Goal: Task Accomplishment & Management: Use online tool/utility

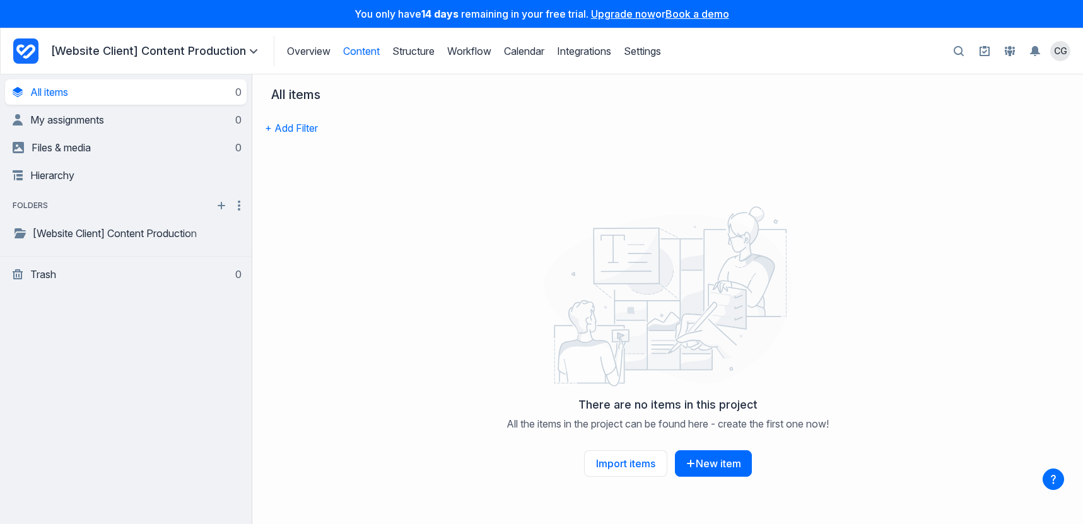
click at [1047, 478] on icon "button" at bounding box center [1053, 479] width 20 height 20
click at [314, 53] on link "Overview" at bounding box center [309, 51] width 44 height 13
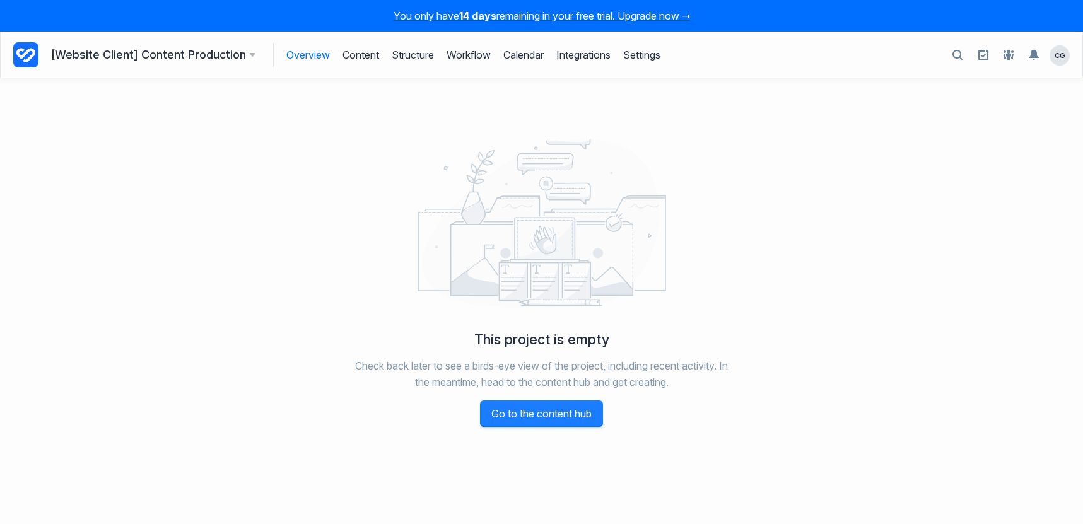
click at [529, 408] on link "Go to the content hub" at bounding box center [541, 414] width 123 height 26
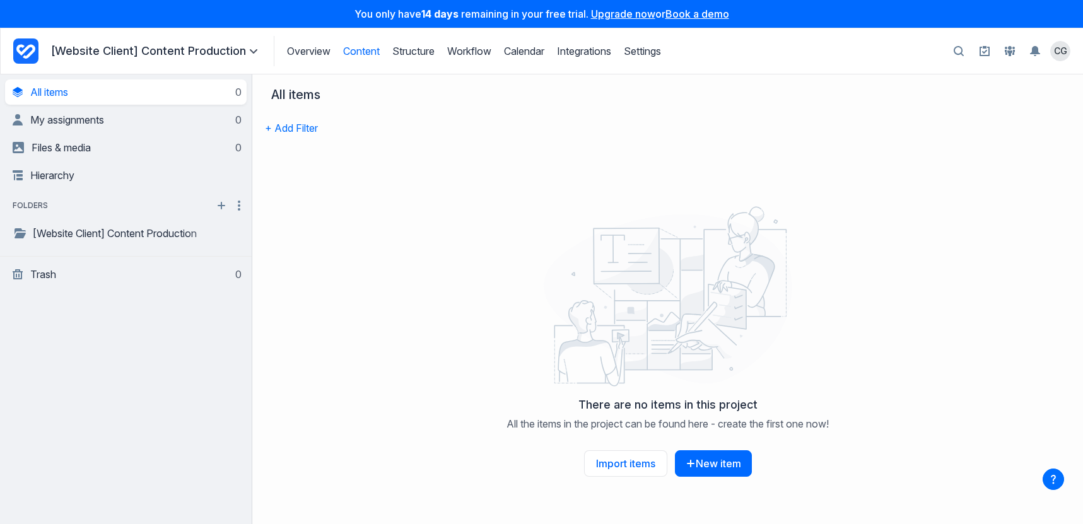
click at [152, 427] on div "**********" at bounding box center [126, 299] width 252 height 450
click at [196, 45] on p "[Website Client] Content Production" at bounding box center [156, 51] width 210 height 15
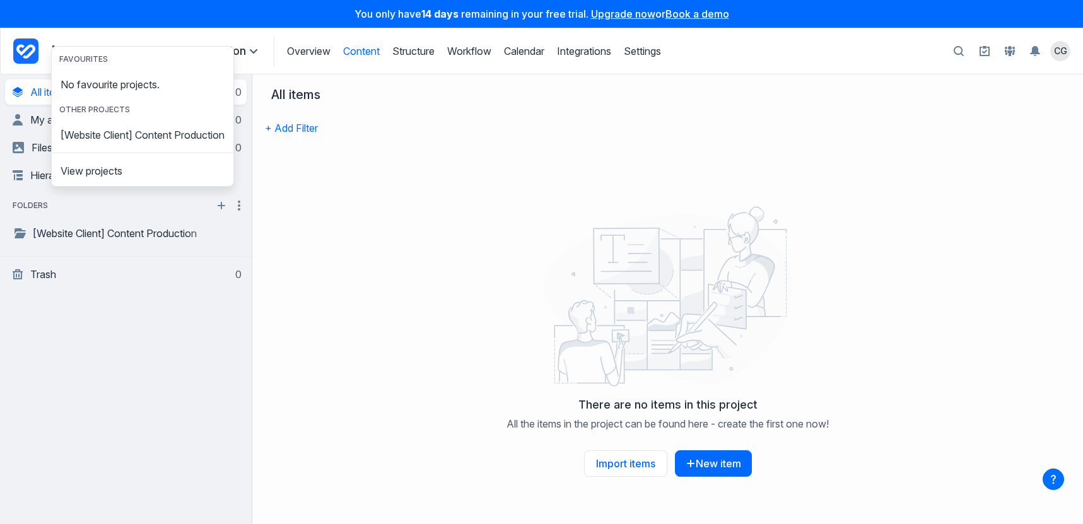
click at [196, 45] on p "[Website Client] Content Production" at bounding box center [156, 51] width 210 height 15
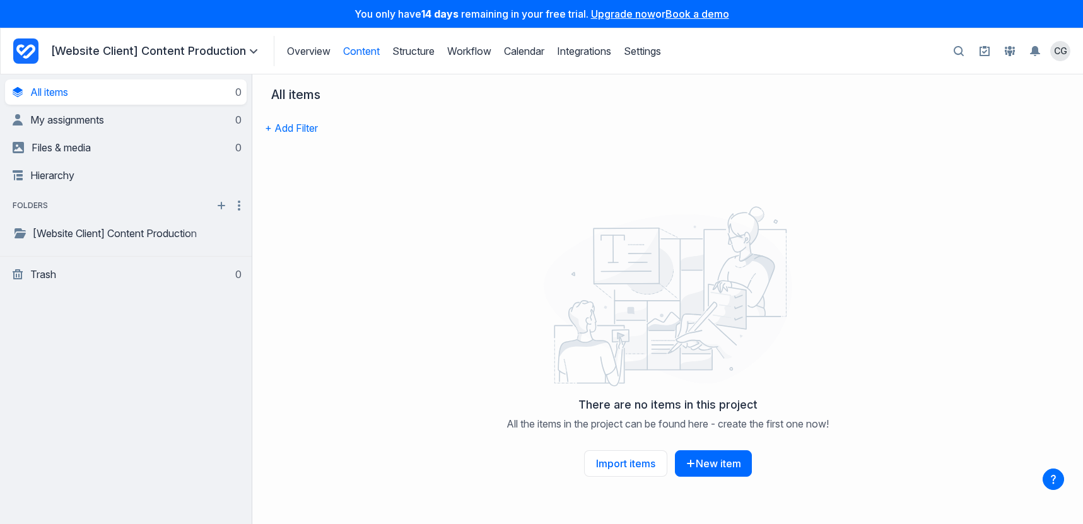
click at [598, 214] on icon at bounding box center [668, 296] width 276 height 189
click at [756, 327] on icon at bounding box center [668, 298] width 248 height 169
click at [978, 45] on link at bounding box center [985, 51] width 20 height 20
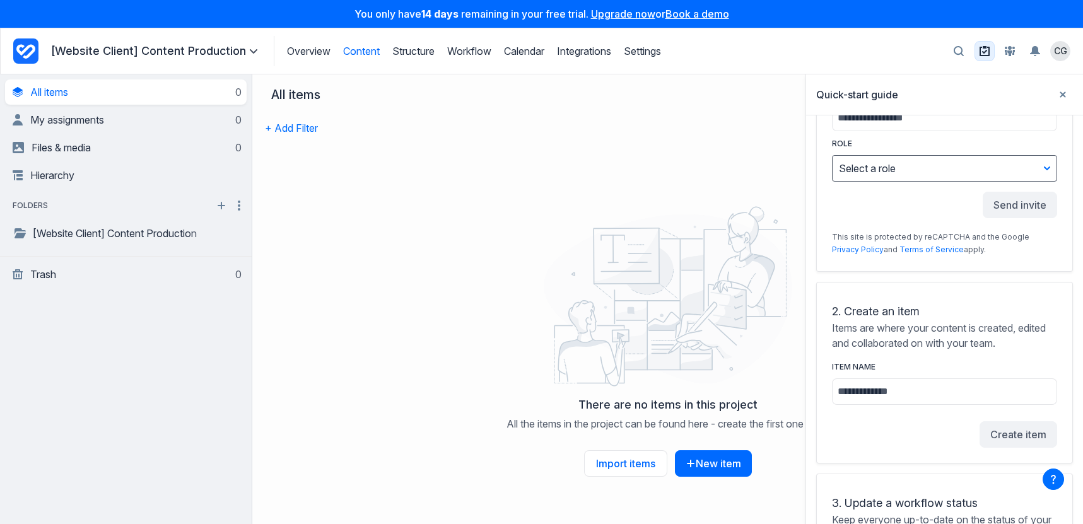
scroll to position [158, 0]
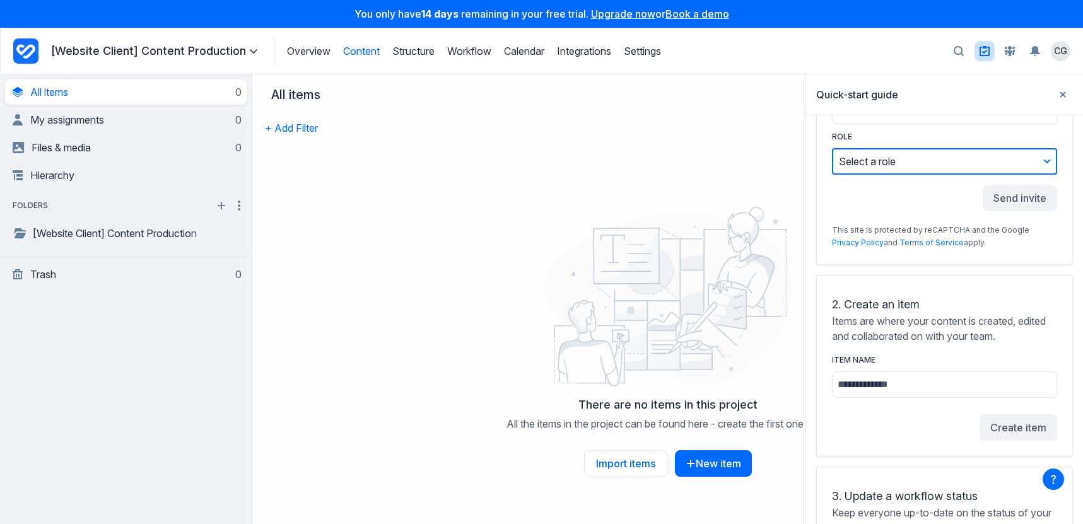
click at [925, 159] on button "Select a role" at bounding box center [944, 161] width 225 height 26
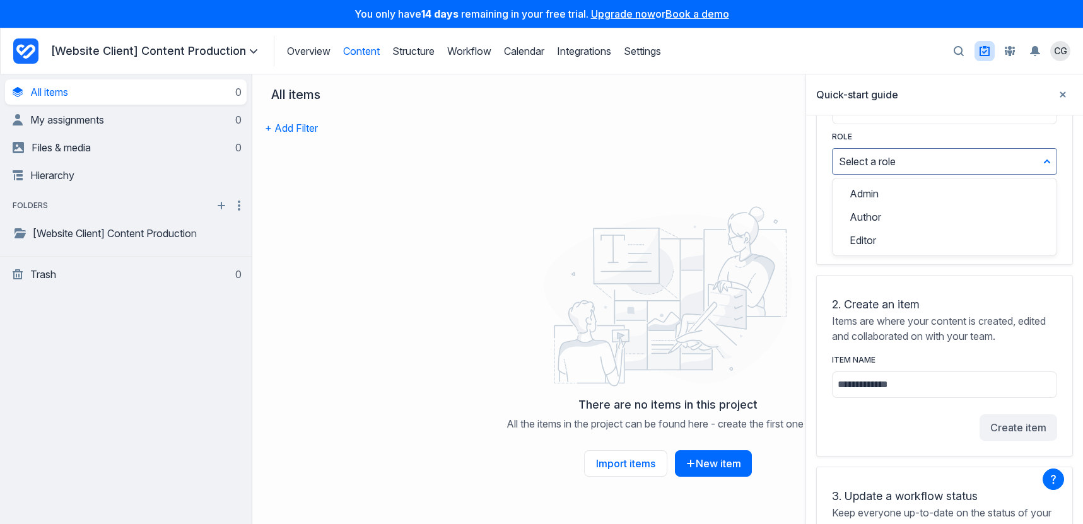
click at [936, 132] on label "Role" at bounding box center [944, 137] width 225 height 13
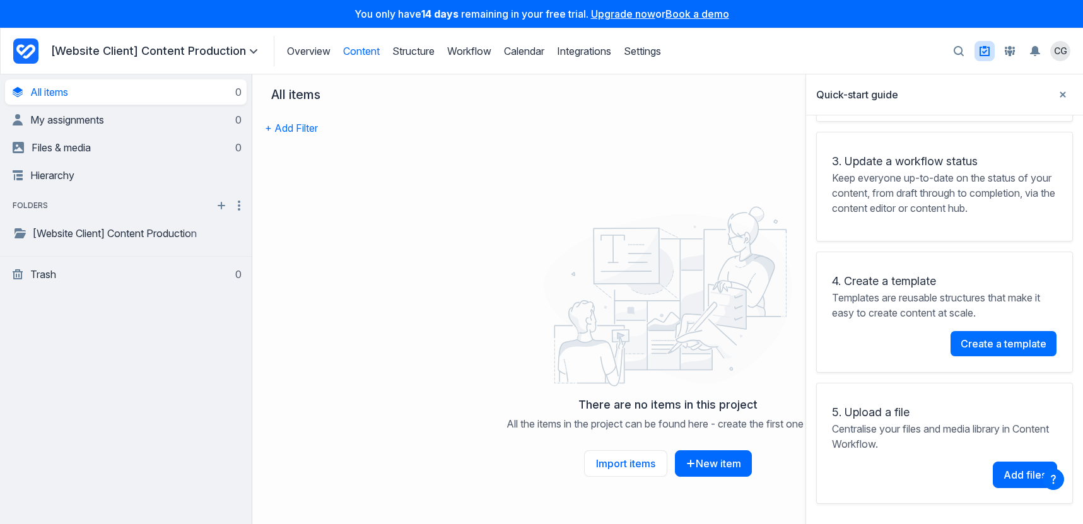
scroll to position [494, 0]
click at [970, 349] on span "Create a template" at bounding box center [1004, 344] width 86 height 10
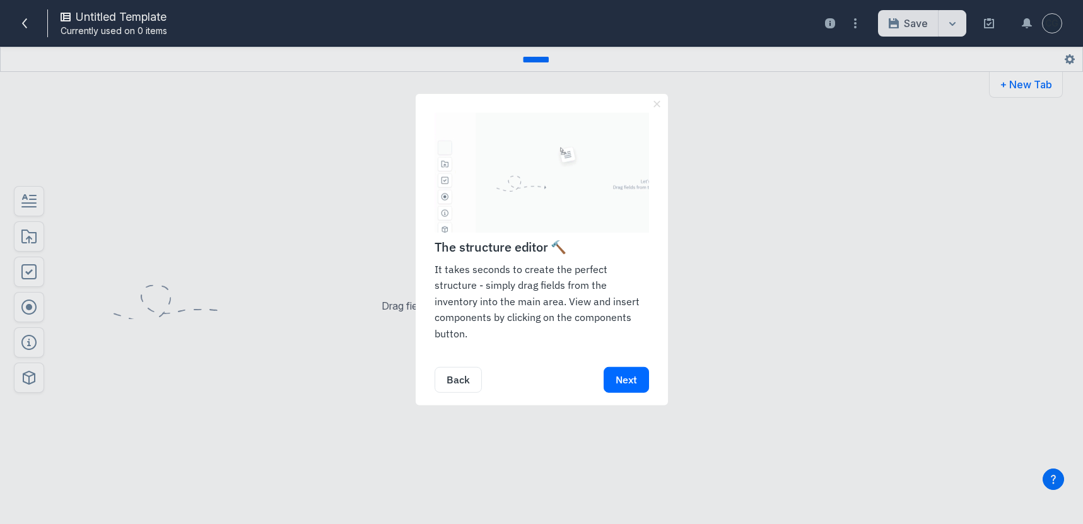
click at [637, 378] on link "Next" at bounding box center [626, 380] width 45 height 26
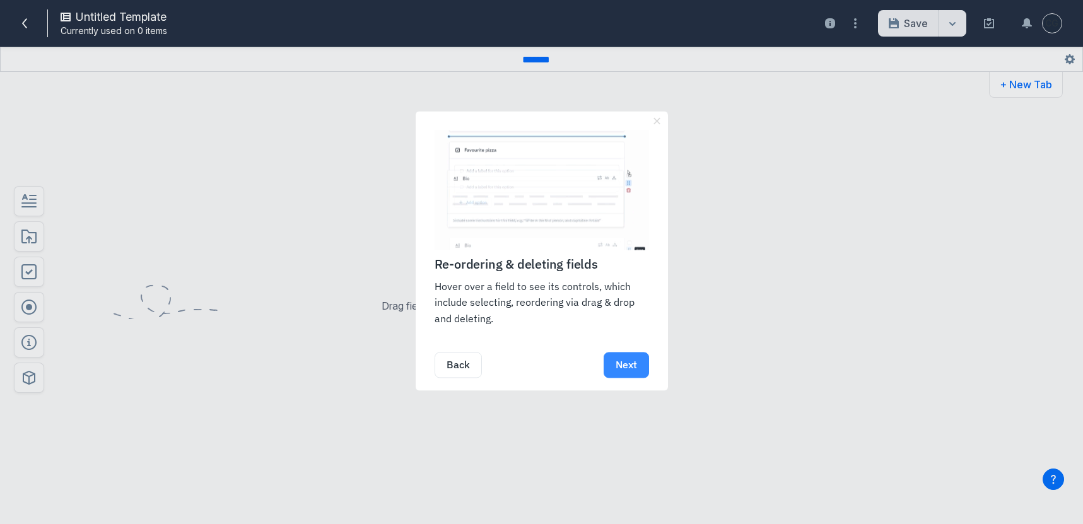
click at [634, 370] on link "Next" at bounding box center [626, 366] width 45 height 26
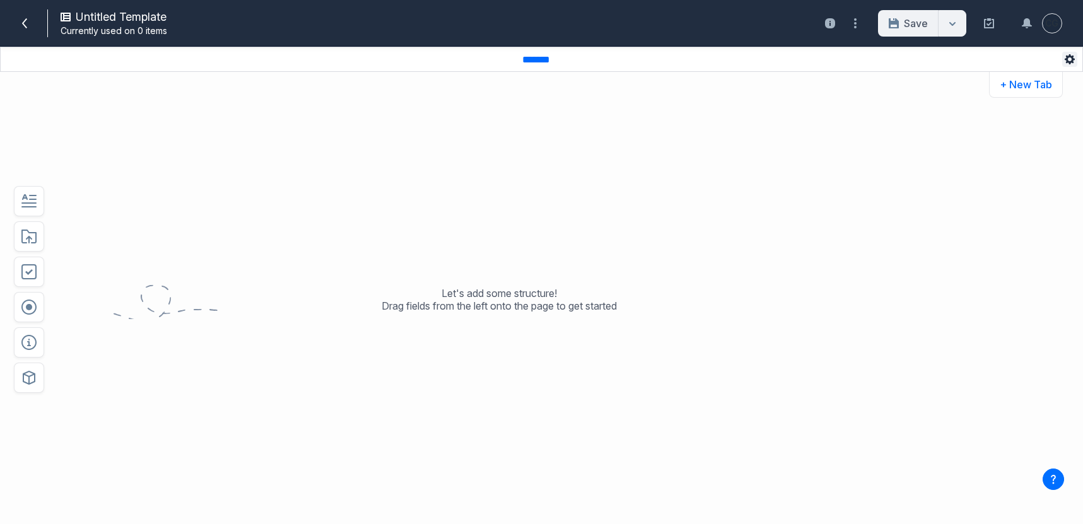
click at [1075, 61] on icon "button" at bounding box center [1070, 59] width 10 height 10
click at [961, 22] on div at bounding box center [953, 23] width 28 height 26
click at [960, 22] on div at bounding box center [953, 23] width 28 height 26
click at [862, 18] on button "button" at bounding box center [855, 23] width 20 height 20
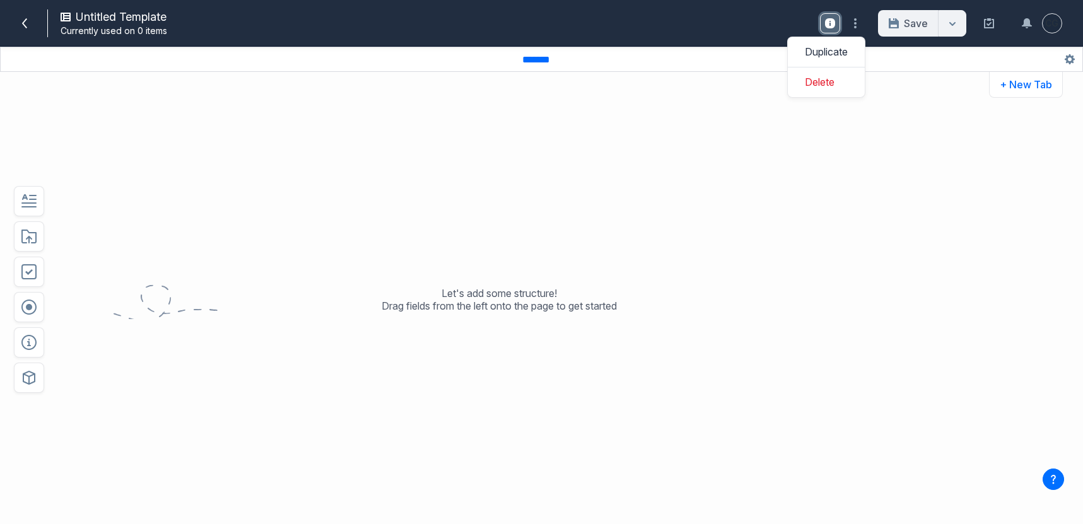
click at [833, 25] on icon at bounding box center [830, 23] width 10 height 10
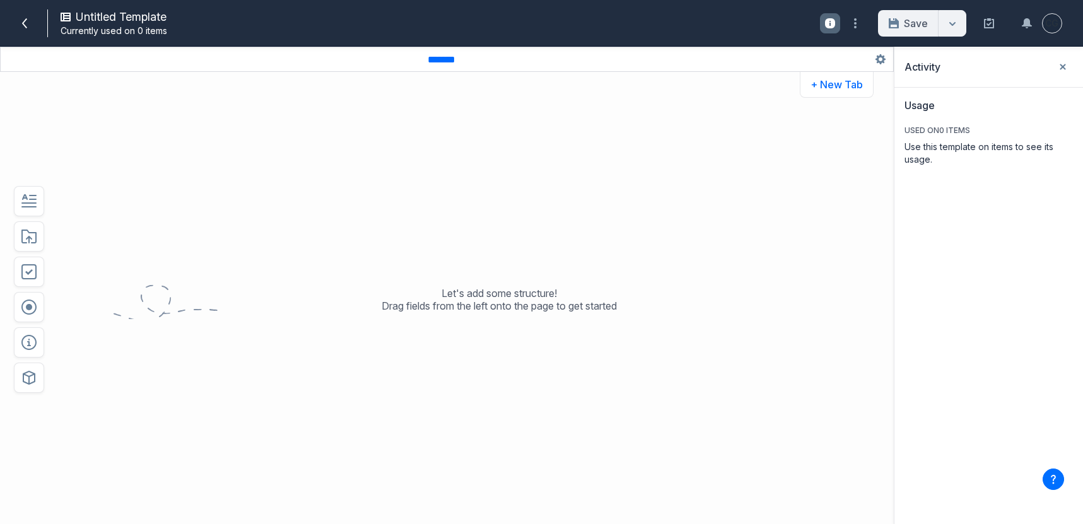
click at [1043, 16] on summary "CG" at bounding box center [1052, 23] width 20 height 20
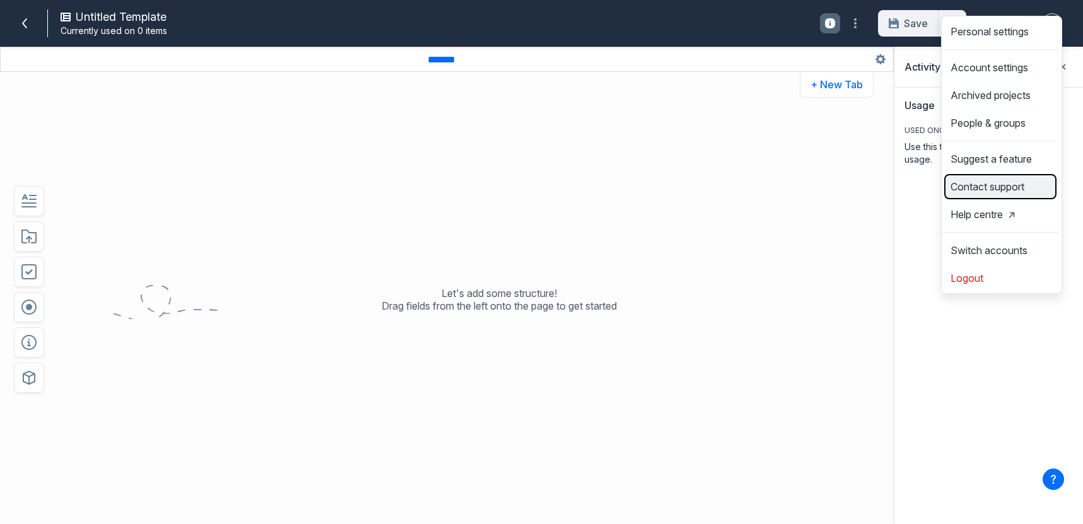
click at [986, 197] on button "Contact support" at bounding box center [1001, 187] width 110 height 20
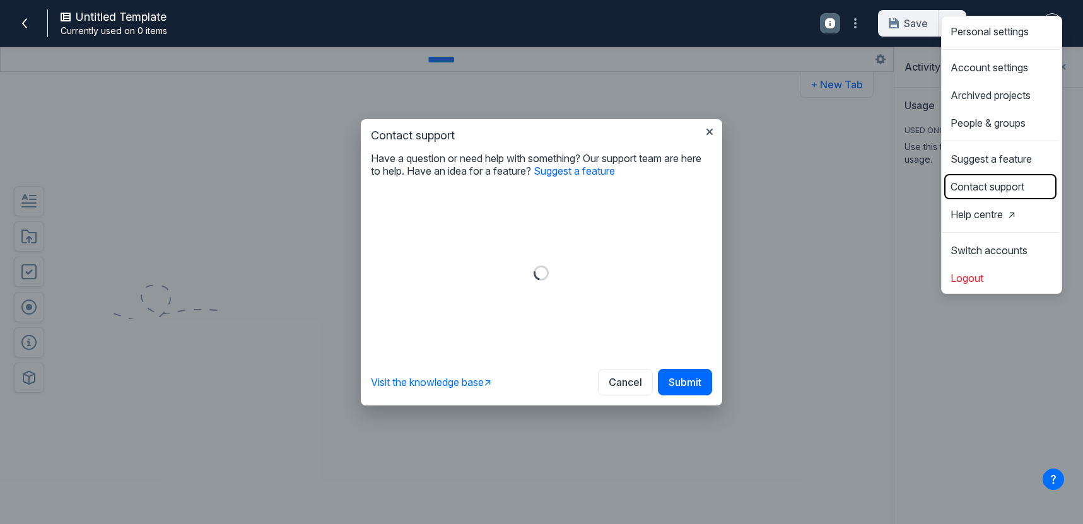
scroll to position [0, 0]
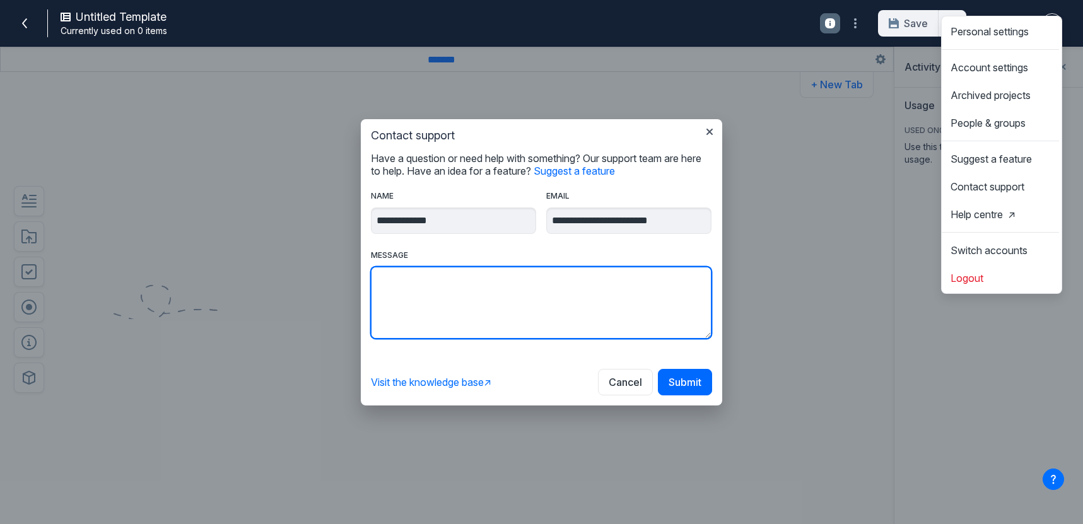
click at [483, 286] on textarea "Message" at bounding box center [541, 302] width 341 height 72
type textarea "**********"
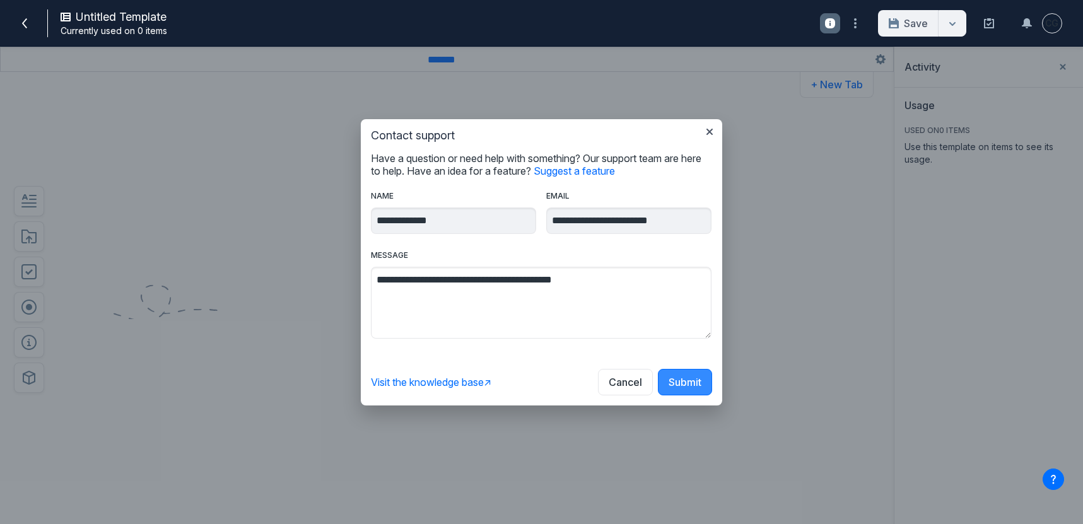
click at [684, 377] on button "Submit" at bounding box center [685, 382] width 54 height 26
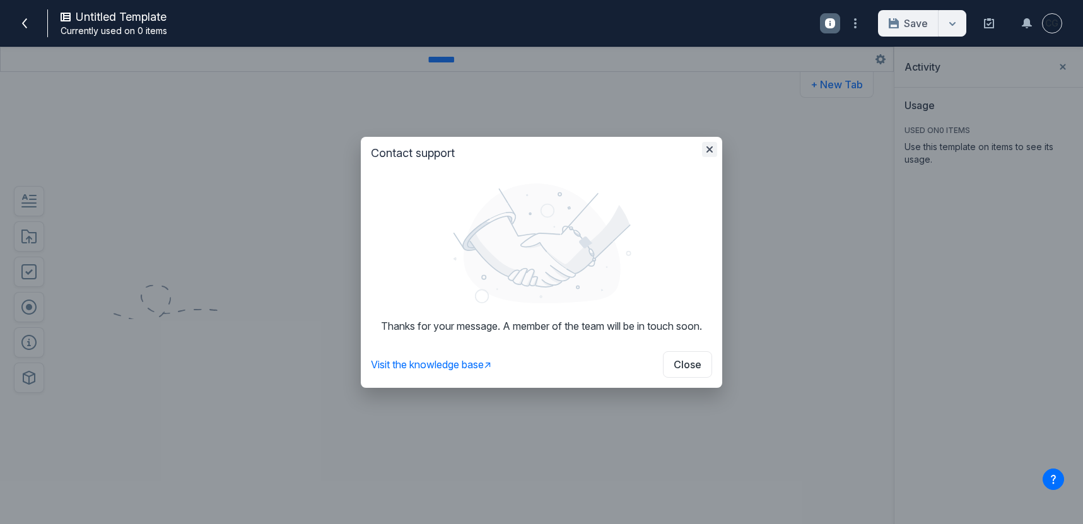
click at [712, 148] on icon "button" at bounding box center [710, 149] width 10 height 10
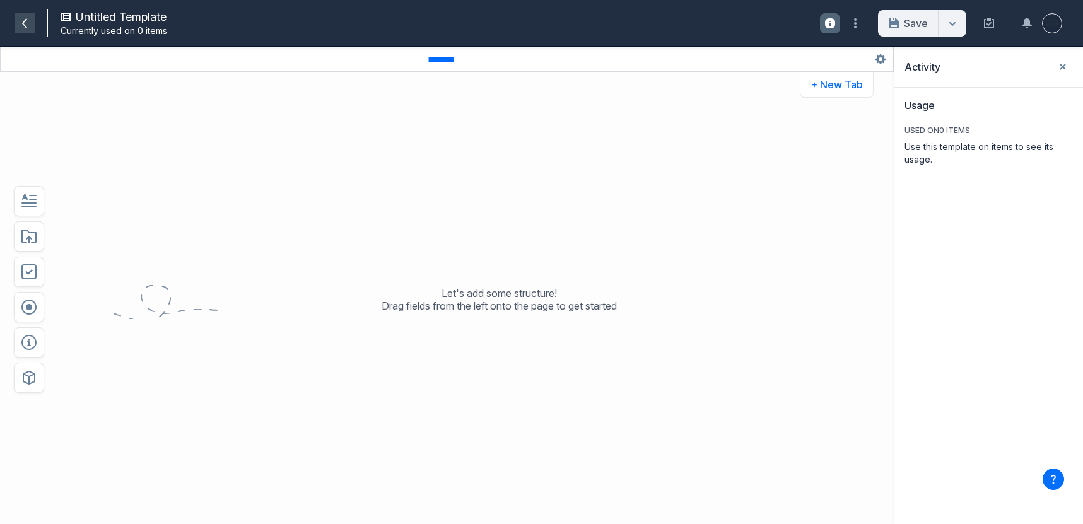
click at [19, 21] on span at bounding box center [25, 23] width 20 height 20
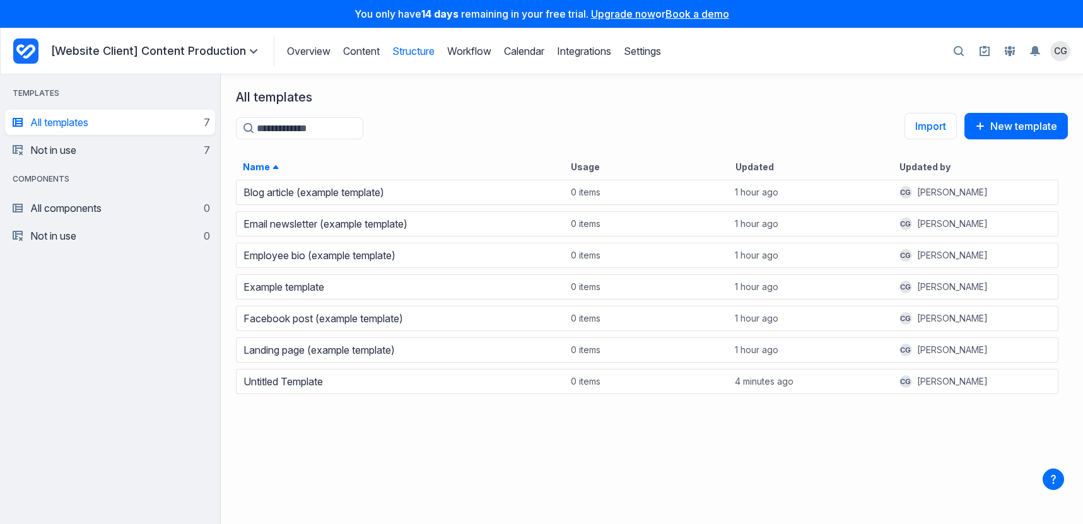
scroll to position [10, 10]
click at [404, 49] on link "Structure" at bounding box center [413, 51] width 42 height 13
click at [126, 397] on aside "templates All templates 7 Not in use 7 components All components 0 Not in use 0" at bounding box center [110, 299] width 221 height 450
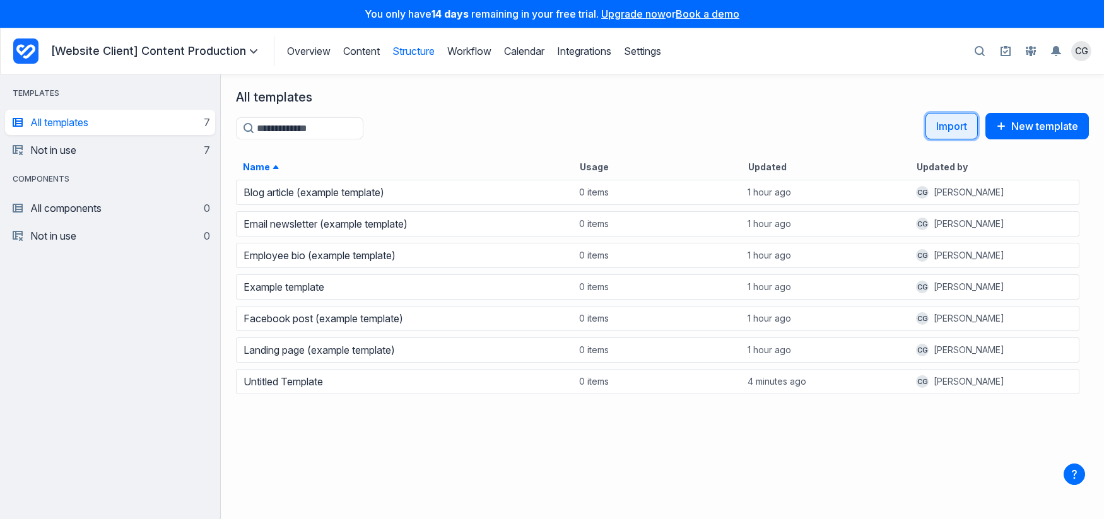
click at [968, 130] on button "Import" at bounding box center [951, 126] width 52 height 26
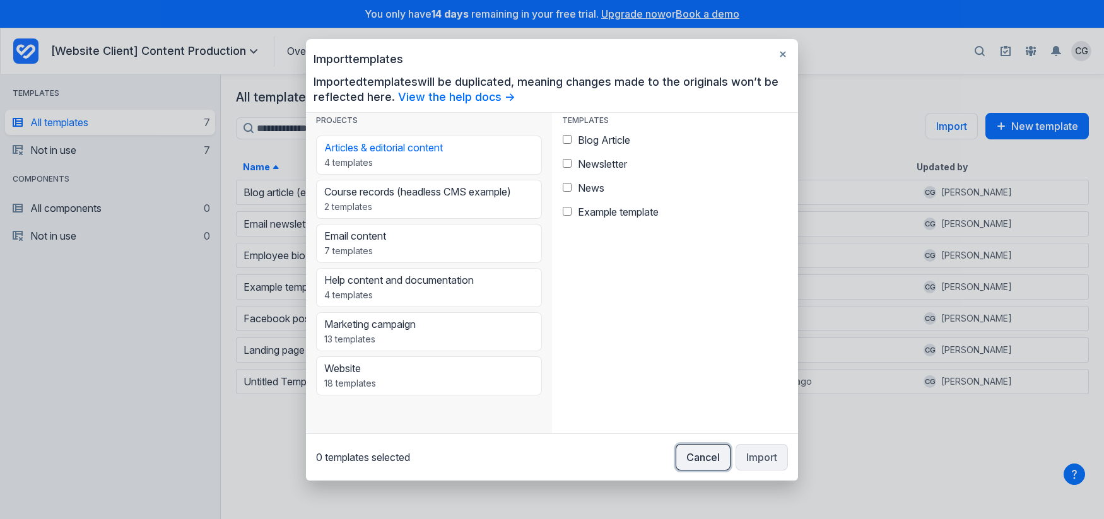
click at [720, 450] on button "Cancel" at bounding box center [703, 457] width 55 height 26
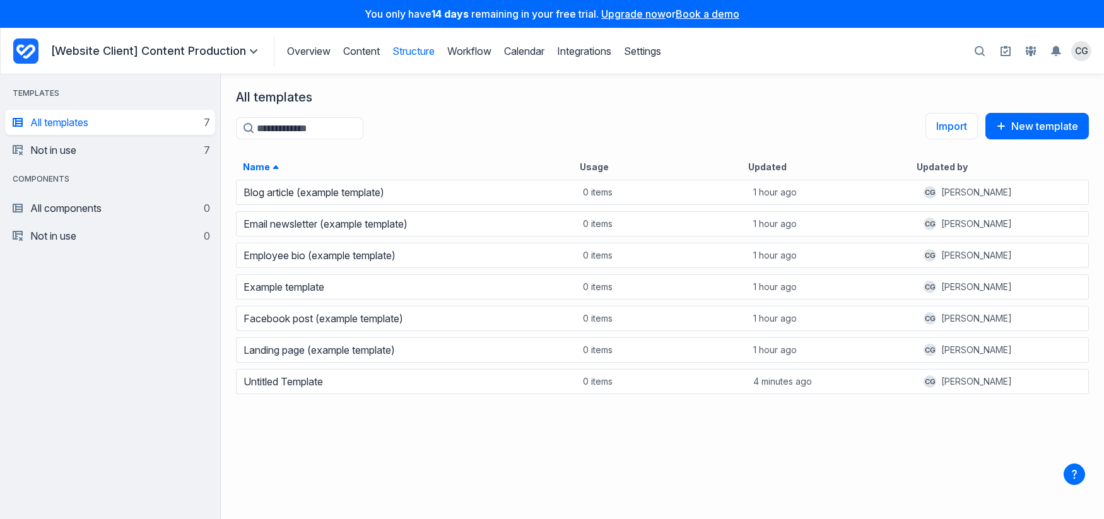
click at [720, 450] on div "Blog article (example template) 0 items 1 hour ago CG Clare Gillman Email newsl…" at bounding box center [662, 347] width 883 height 341
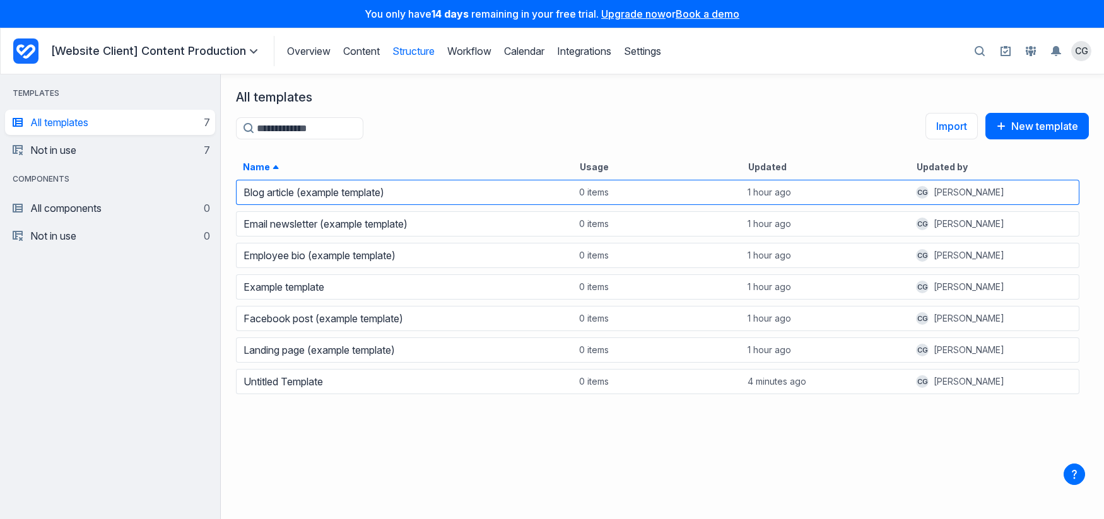
click at [876, 193] on div "1 hour ago" at bounding box center [825, 193] width 168 height 18
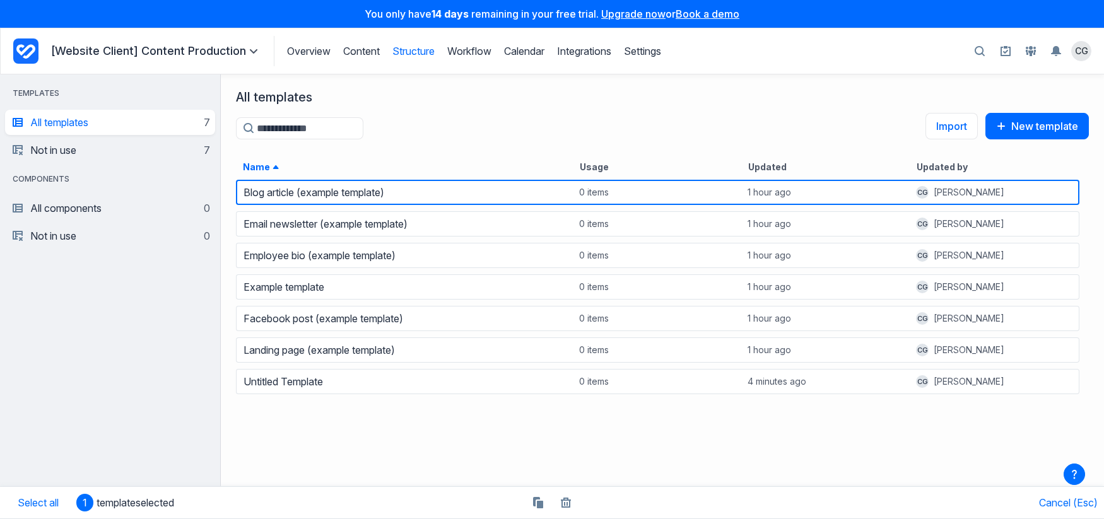
click at [437, 135] on div "All templates Templates search Import New template" at bounding box center [662, 122] width 853 height 65
drag, startPoint x: 97, startPoint y: 191, endPoint x: 113, endPoint y: 214, distance: 28.7
click at [100, 197] on div "components All components 0 Not in use 0" at bounding box center [110, 211] width 210 height 76
click at [114, 208] on link "All components 0" at bounding box center [111, 208] width 197 height 25
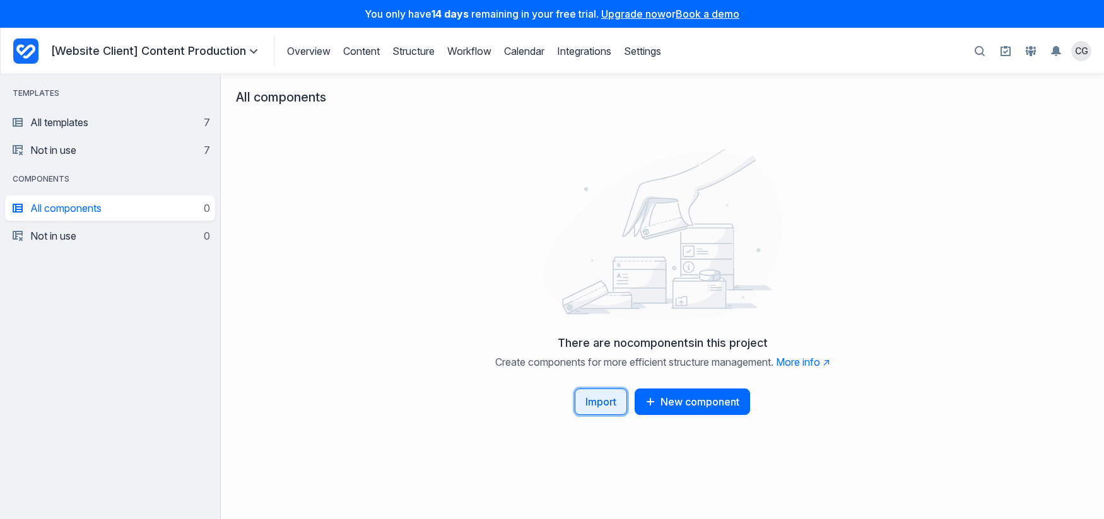
click at [609, 407] on button "Import" at bounding box center [601, 402] width 52 height 26
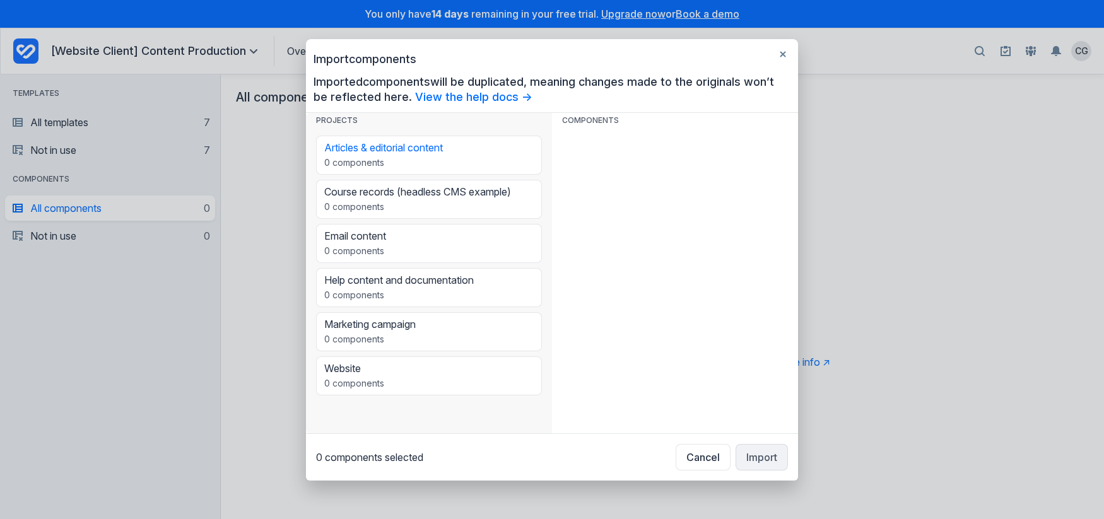
click at [602, 237] on div "grid" at bounding box center [675, 280] width 246 height 305
click at [614, 124] on h4 "COMPONENTS" at bounding box center [675, 120] width 246 height 15
click at [464, 203] on p "0 components" at bounding box center [417, 207] width 187 height 13
click at [626, 157] on div "grid" at bounding box center [675, 280] width 246 height 305
drag, startPoint x: 616, startPoint y: 127, endPoint x: 598, endPoint y: 180, distance: 55.9
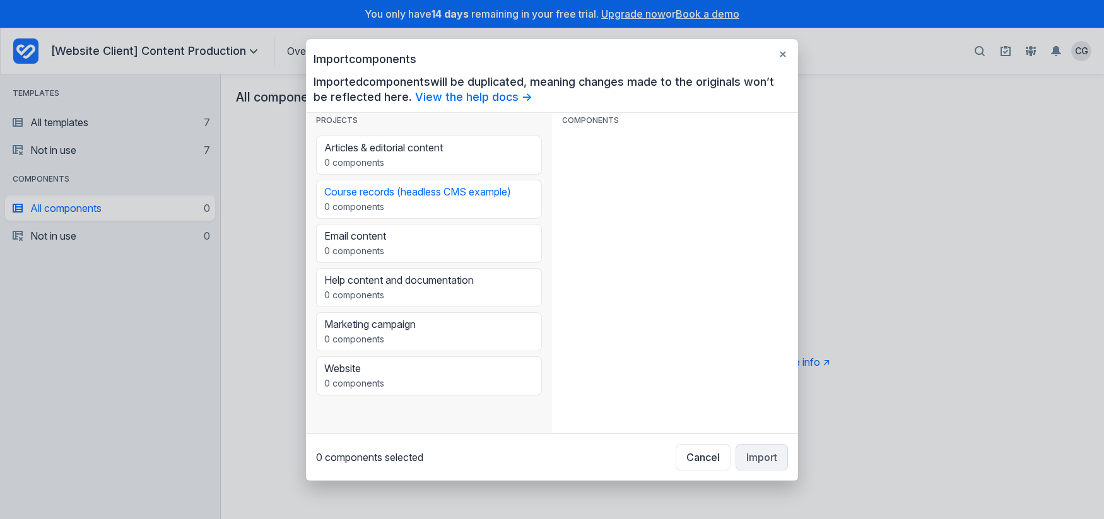
click at [614, 131] on div "COMPONENTS" at bounding box center [675, 273] width 246 height 320
click at [392, 113] on h4 "PROJECTS" at bounding box center [429, 120] width 246 height 15
click at [400, 327] on p "Marketing campaign" at bounding box center [369, 324] width 91 height 13
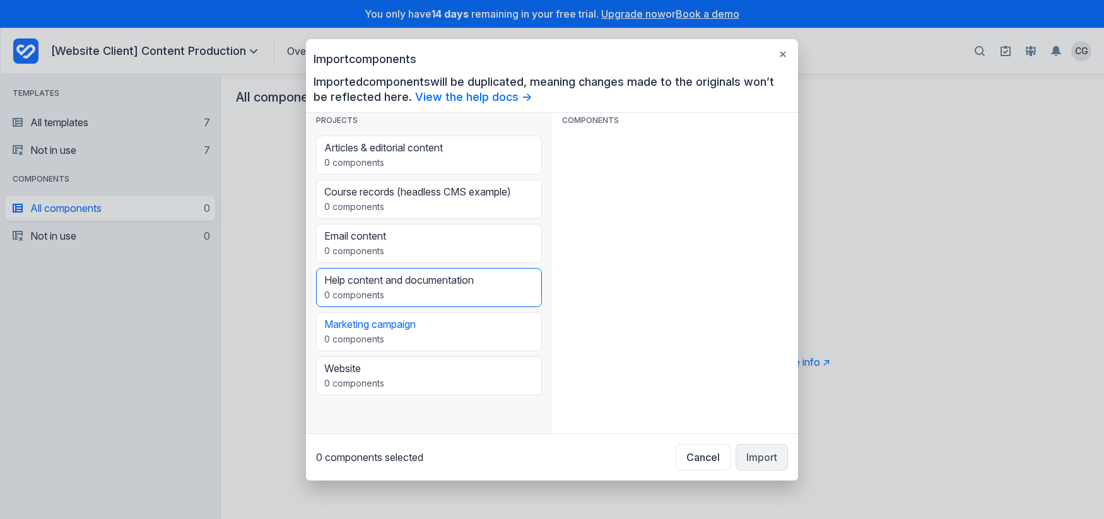
click at [402, 290] on p "0 components" at bounding box center [399, 295] width 150 height 13
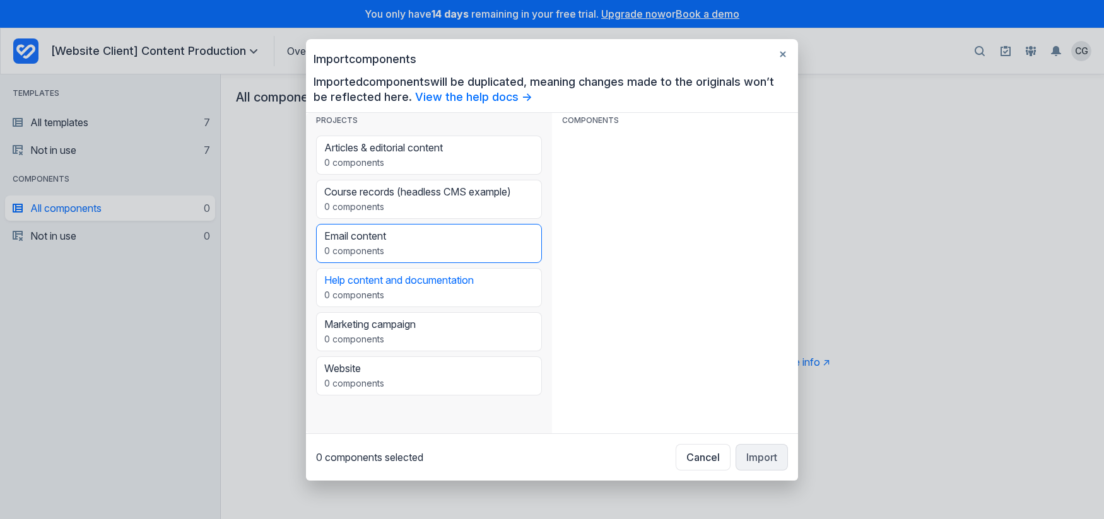
click at [404, 250] on button "Email content 0 components" at bounding box center [429, 243] width 226 height 39
drag, startPoint x: 563, startPoint y: 229, endPoint x: 564, endPoint y: 223, distance: 6.3
click at [564, 223] on div "grid" at bounding box center [675, 280] width 246 height 305
drag, startPoint x: 592, startPoint y: 143, endPoint x: 578, endPoint y: 98, distance: 47.1
click at [588, 128] on div "grid" at bounding box center [675, 280] width 246 height 305
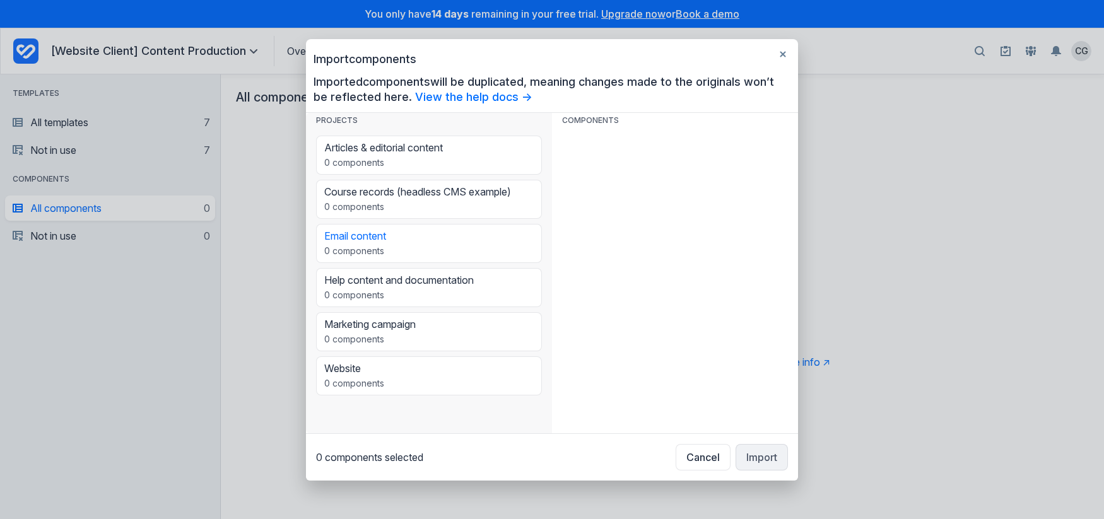
click at [392, 116] on h4 "PROJECTS" at bounding box center [429, 120] width 246 height 15
click at [775, 52] on button "button" at bounding box center [783, 54] width 20 height 20
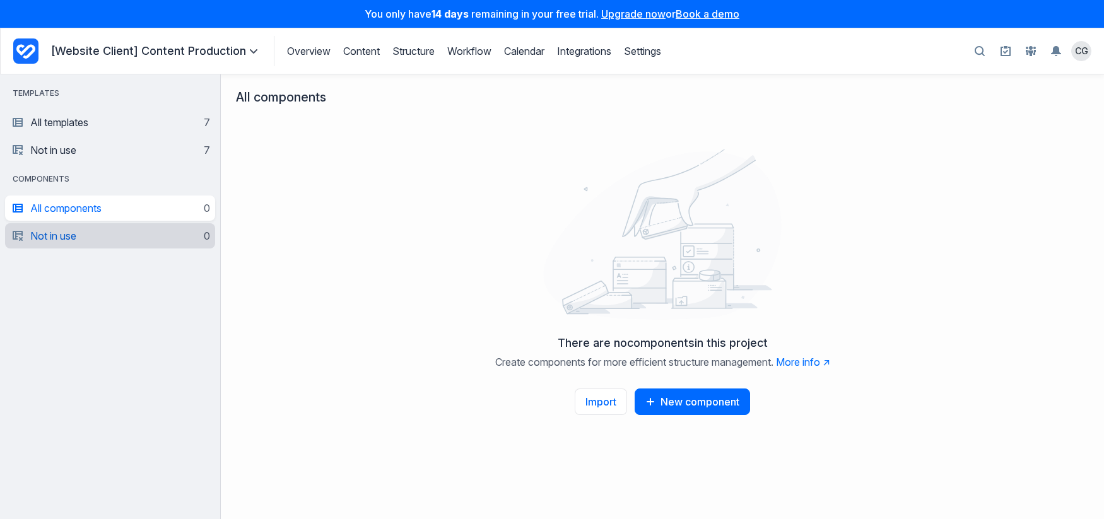
click at [158, 240] on link "Not in use 0" at bounding box center [111, 235] width 197 height 25
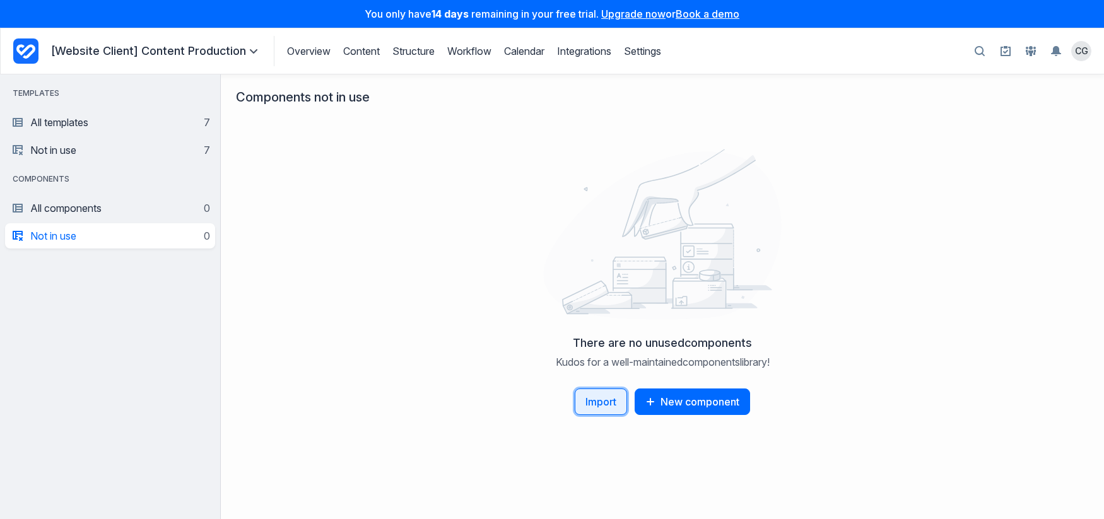
click at [602, 409] on button "Import" at bounding box center [601, 402] width 52 height 26
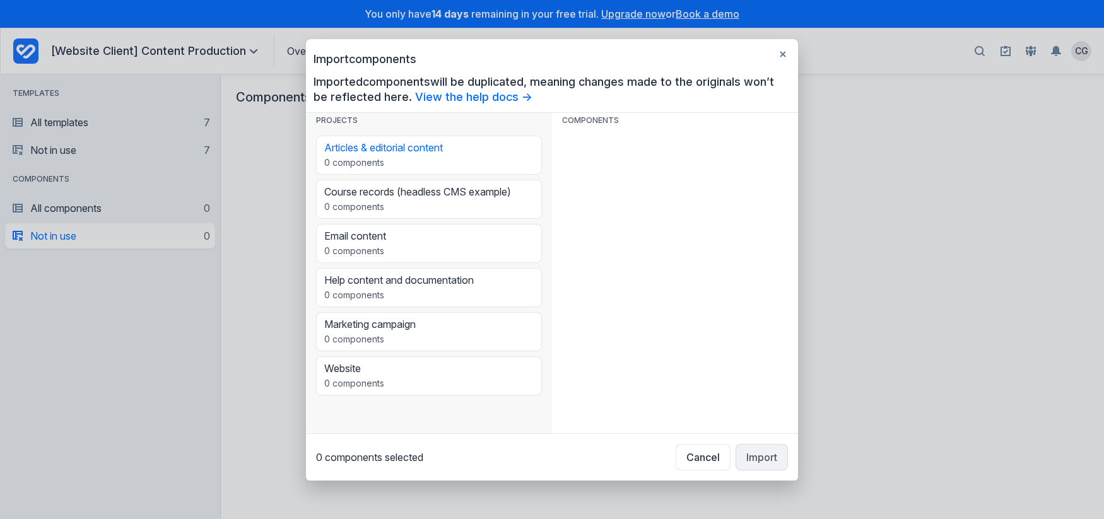
click at [775, 464] on div "0 components selected Cancel Import" at bounding box center [552, 456] width 492 height 47
click at [785, 56] on icon "button" at bounding box center [783, 54] width 6 height 6
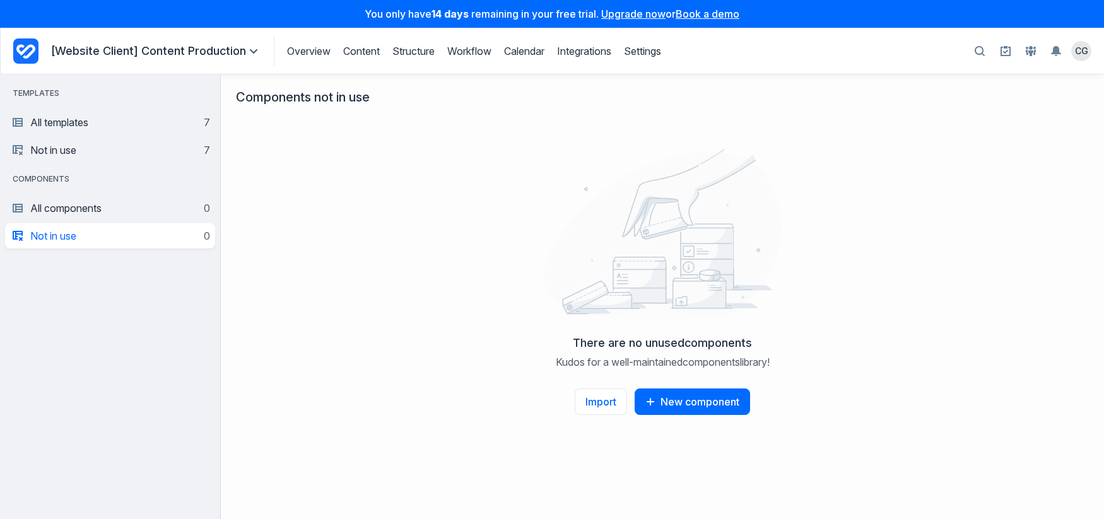
click at [141, 377] on aside "templates All templates 7 Not in use 7 components All components 0 Not in use 0" at bounding box center [110, 296] width 221 height 445
click at [590, 45] on link "Integrations" at bounding box center [584, 51] width 54 height 13
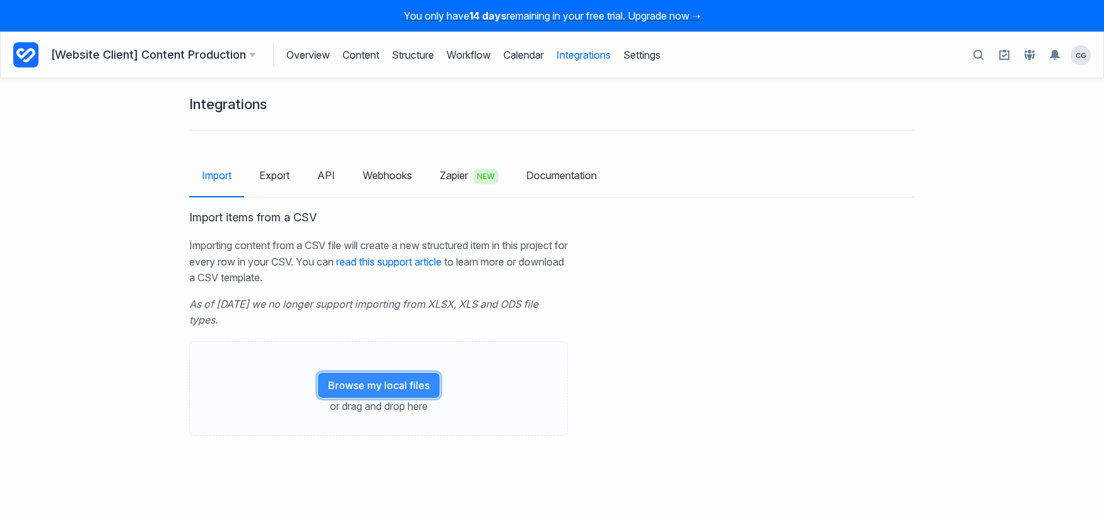
click at [362, 386] on button "Browse my local files" at bounding box center [378, 385] width 123 height 26
click at [421, 378] on button "Browse my local files" at bounding box center [378, 385] width 123 height 26
click at [389, 391] on button "Browse my local files" at bounding box center [378, 385] width 123 height 26
click at [414, 382] on button "Browse my local files" at bounding box center [378, 385] width 123 height 26
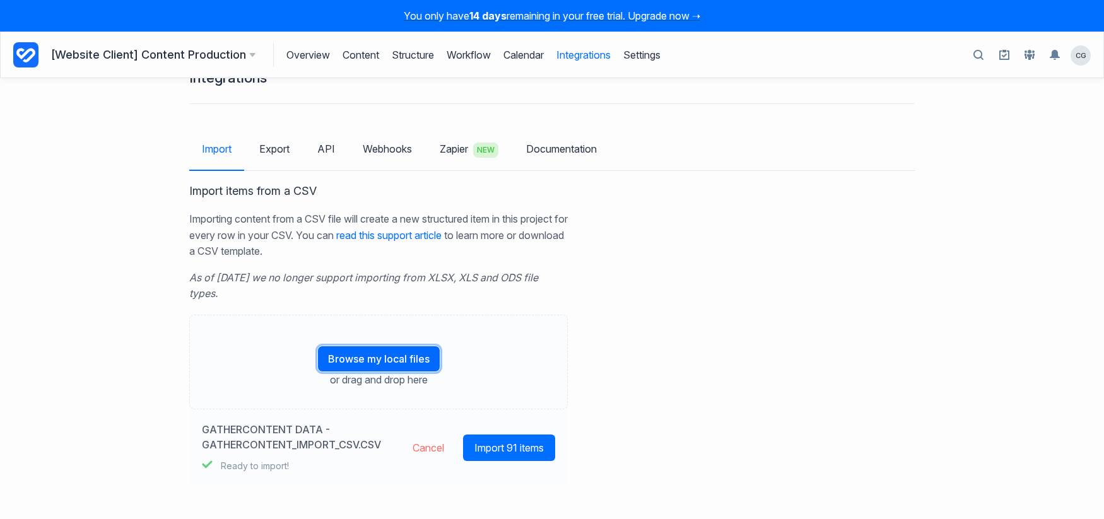
scroll to position [26, 0]
click at [541, 441] on button "Import 91 items" at bounding box center [509, 448] width 92 height 26
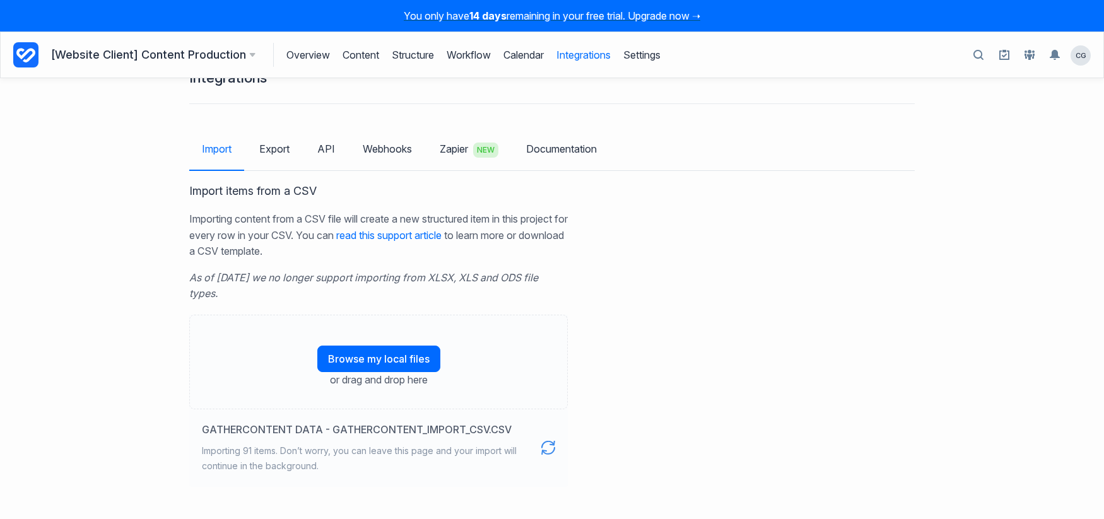
scroll to position [28, 0]
click at [834, 408] on div "Import items from a CSV Importing content from a CSV file will create a new str…" at bounding box center [551, 334] width 725 height 303
click at [308, 57] on link "Overview" at bounding box center [308, 55] width 44 height 24
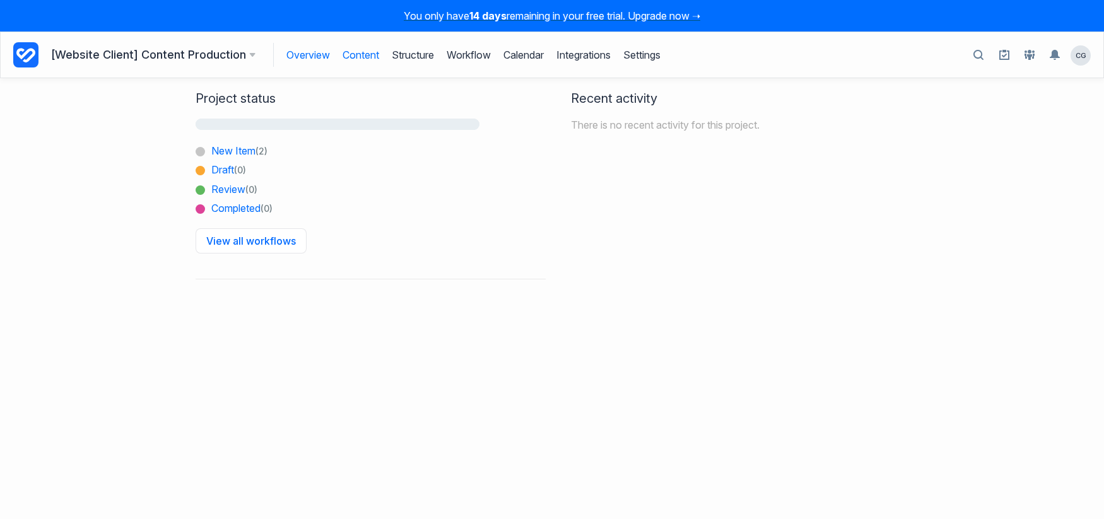
click at [366, 64] on link "Content" at bounding box center [361, 55] width 37 height 24
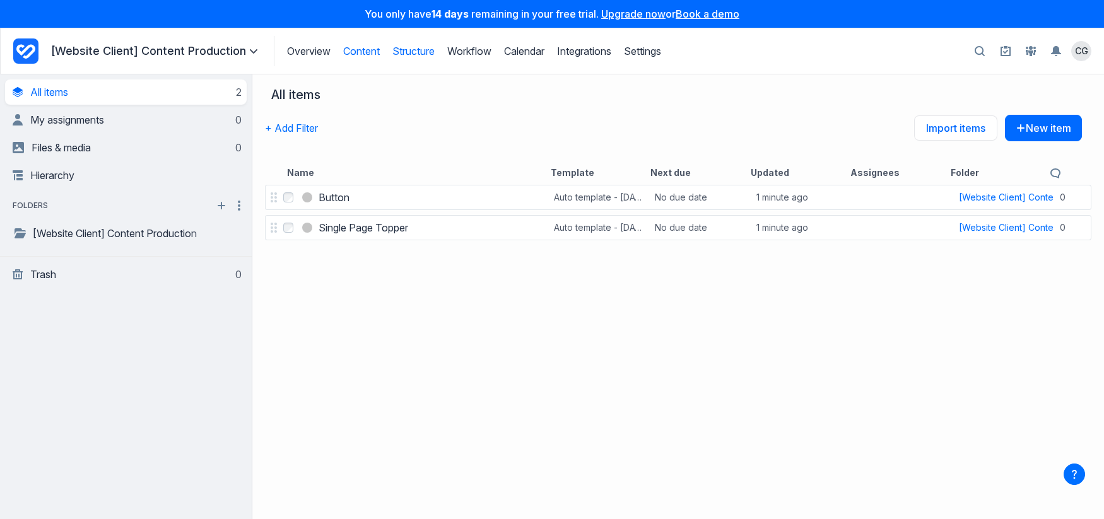
click at [424, 53] on link "Structure" at bounding box center [413, 51] width 42 height 13
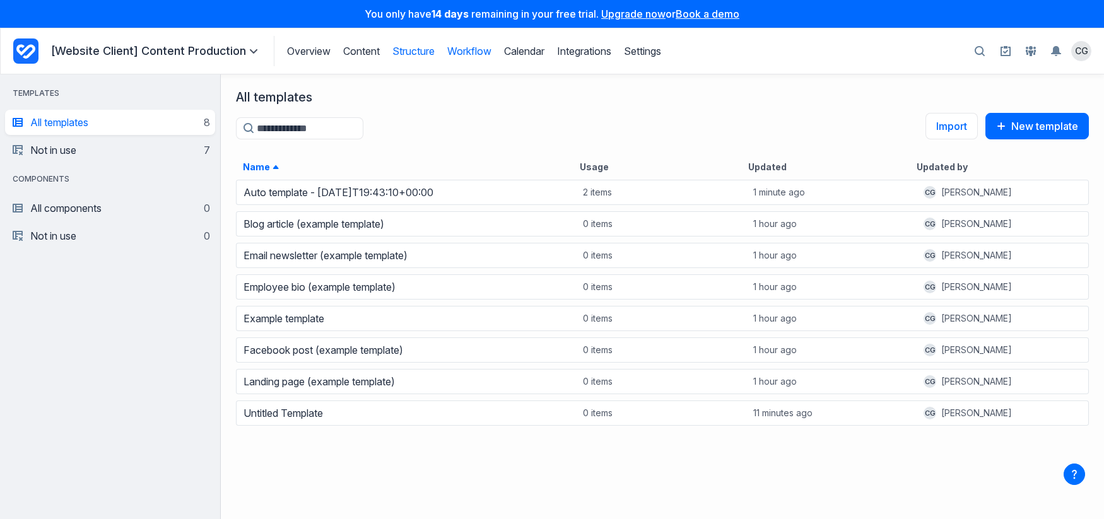
click at [474, 53] on link "Workflow" at bounding box center [469, 51] width 44 height 13
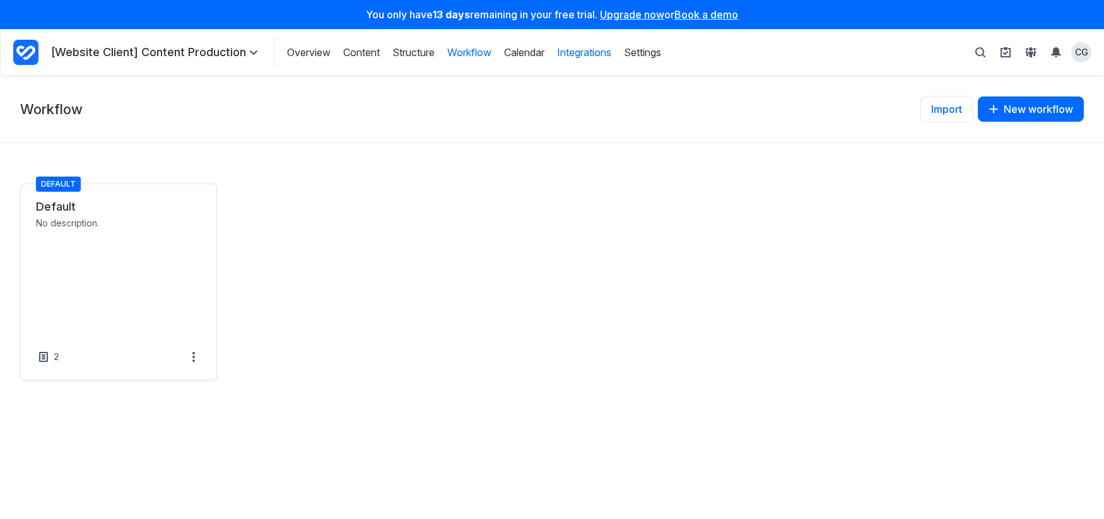
click at [584, 58] on link "Integrations" at bounding box center [584, 52] width 54 height 14
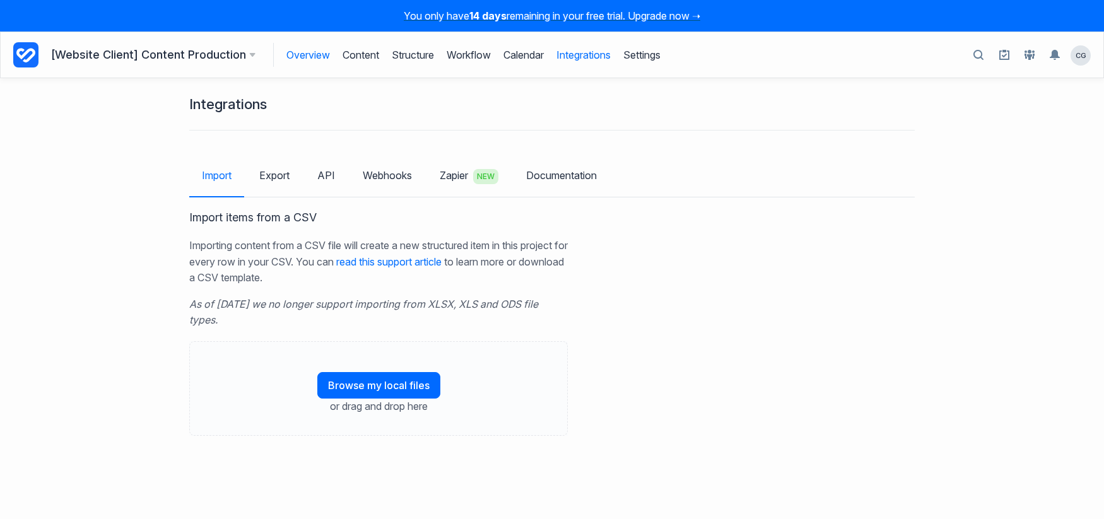
click at [290, 54] on link "Overview" at bounding box center [308, 55] width 44 height 24
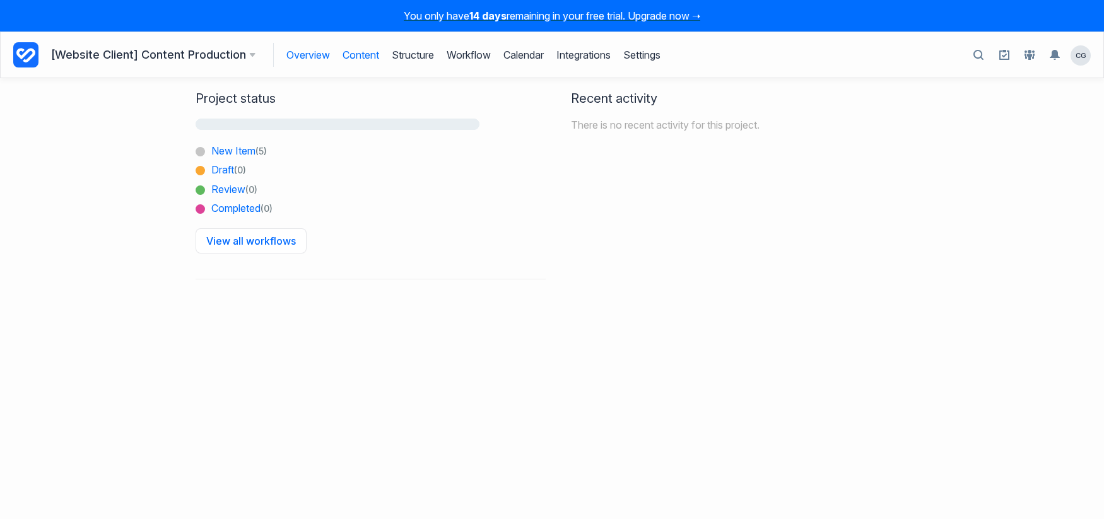
click at [358, 58] on link "Content" at bounding box center [361, 55] width 37 height 24
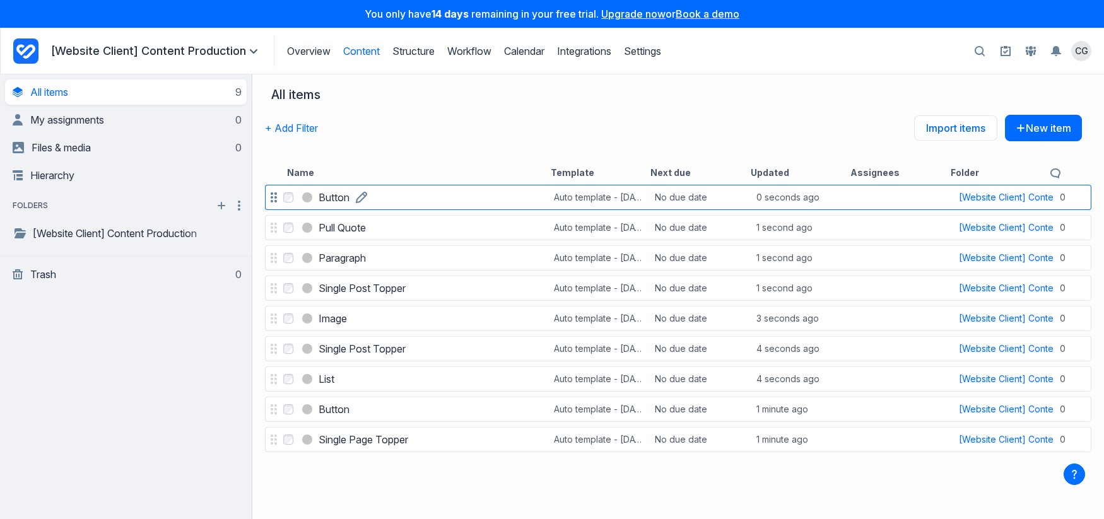
click at [349, 200] on link "Button" at bounding box center [334, 197] width 31 height 15
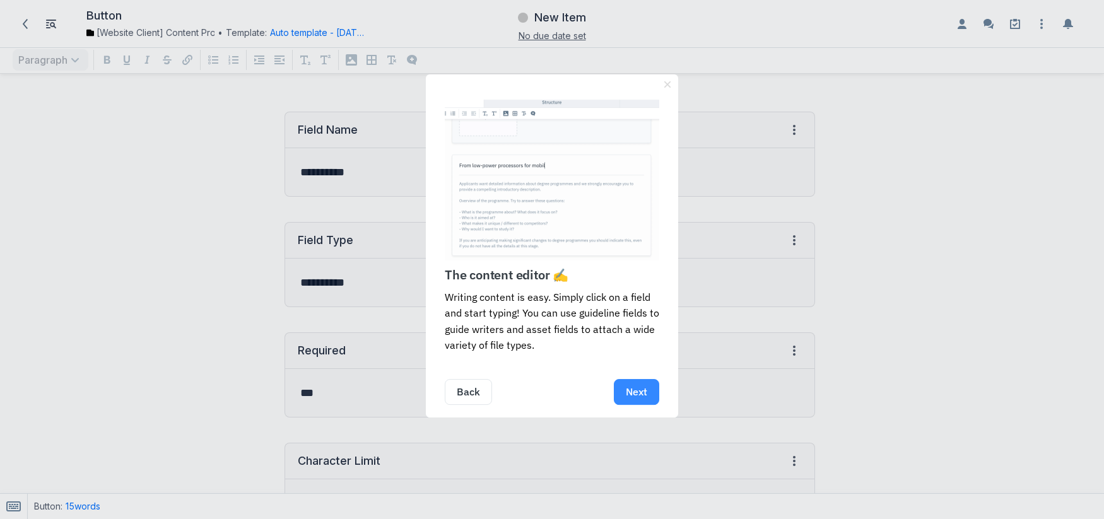
click at [645, 395] on link "Next" at bounding box center [636, 392] width 45 height 26
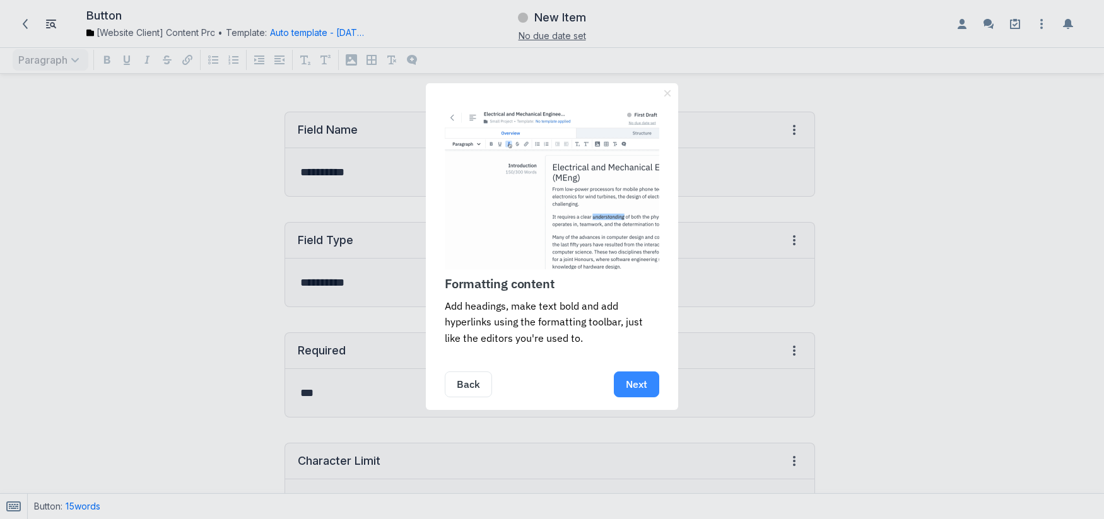
click at [639, 386] on link "Next" at bounding box center [636, 385] width 45 height 26
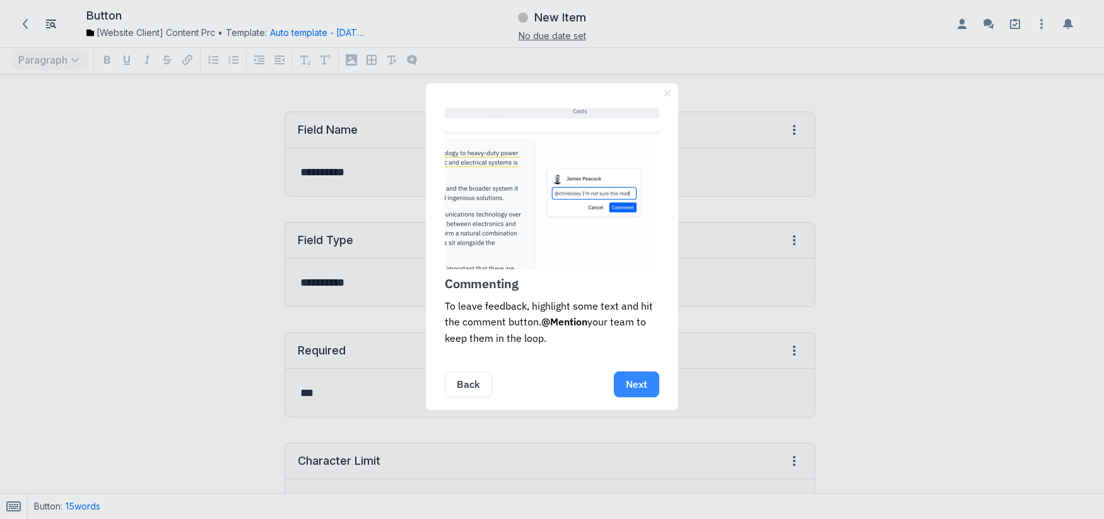
click at [638, 384] on link "Next" at bounding box center [636, 385] width 45 height 26
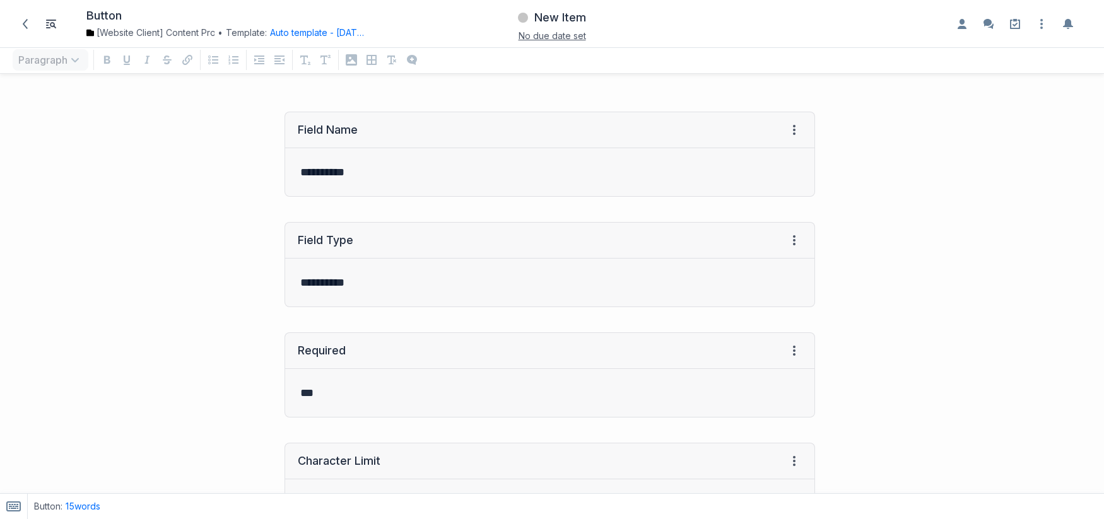
click at [126, 240] on div "**********" at bounding box center [414, 264] width 816 height 110
click at [296, 33] on button "Auto template - 2025-09-11T19:43:10+00:00" at bounding box center [317, 32] width 95 height 13
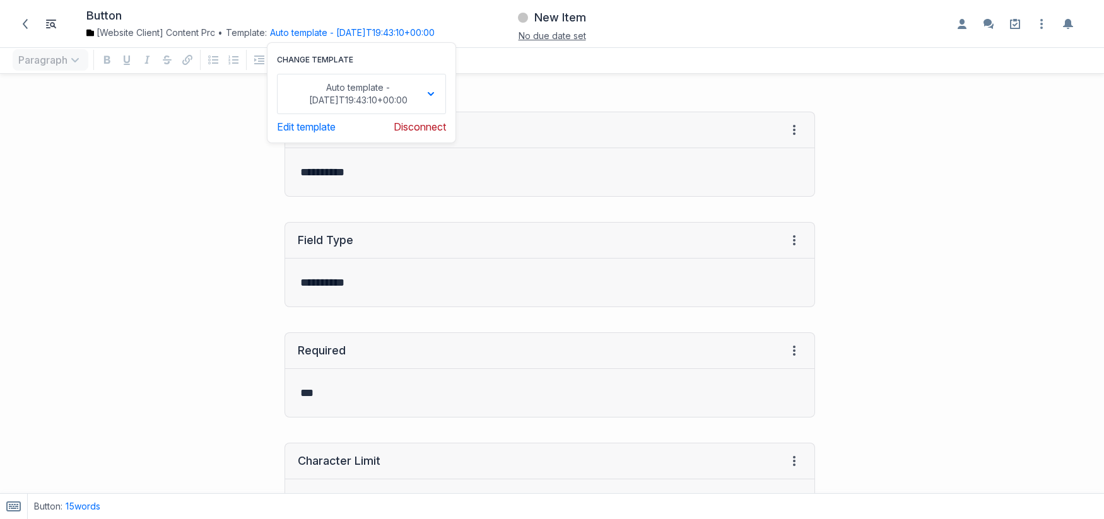
click at [186, 168] on div "**********" at bounding box center [414, 154] width 816 height 110
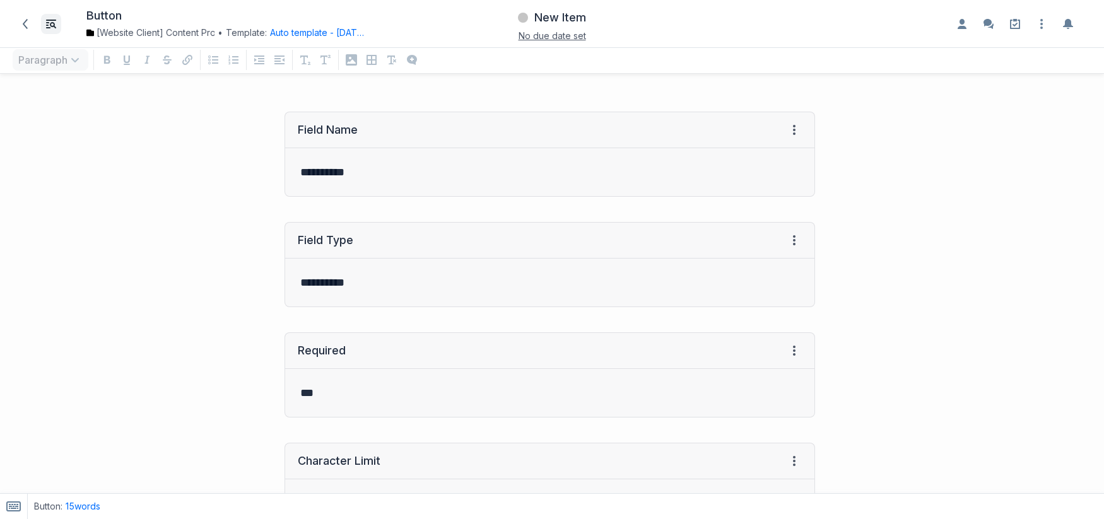
click at [55, 18] on span "button" at bounding box center [51, 24] width 20 height 20
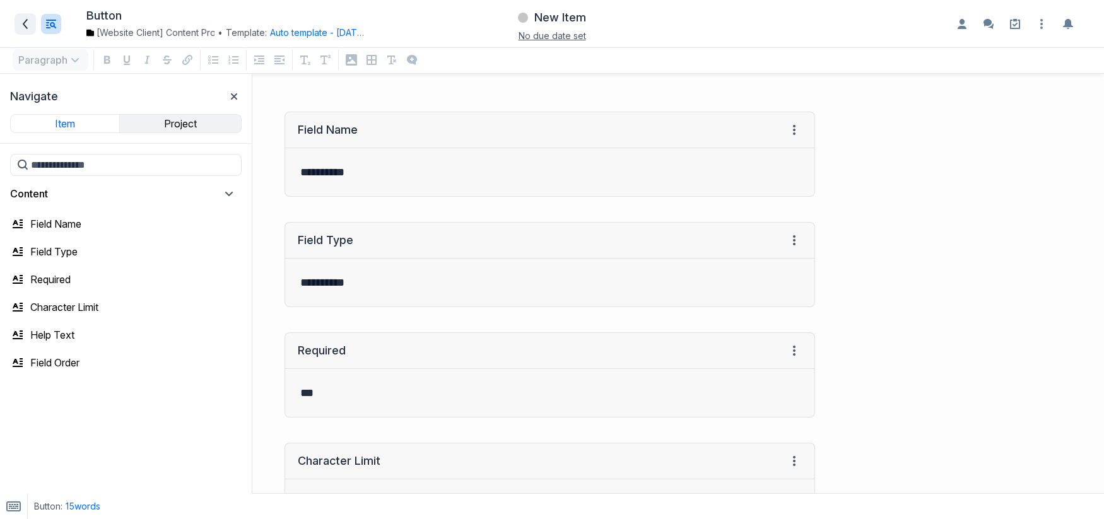
click at [28, 20] on icon at bounding box center [25, 24] width 10 height 10
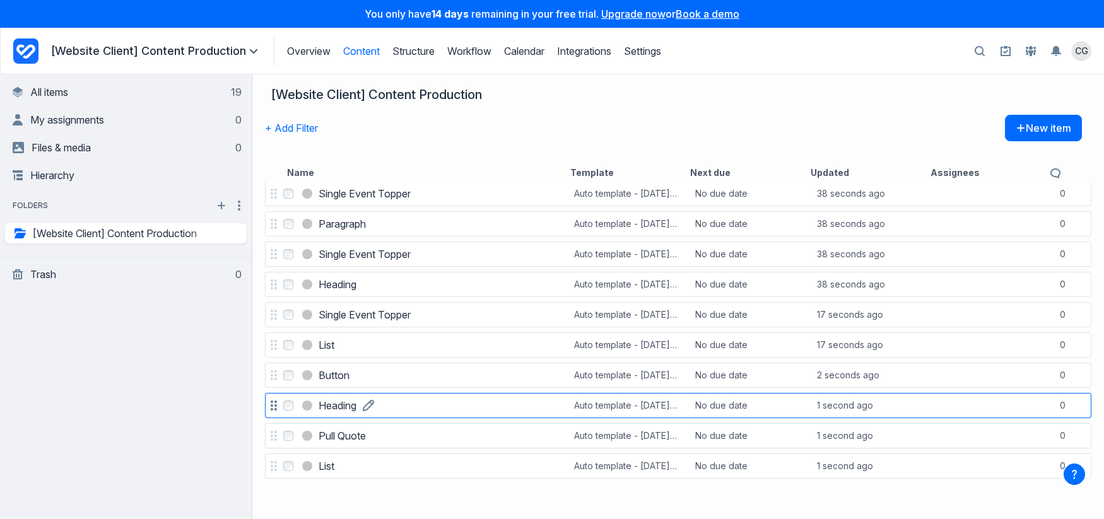
scroll to position [19, 0]
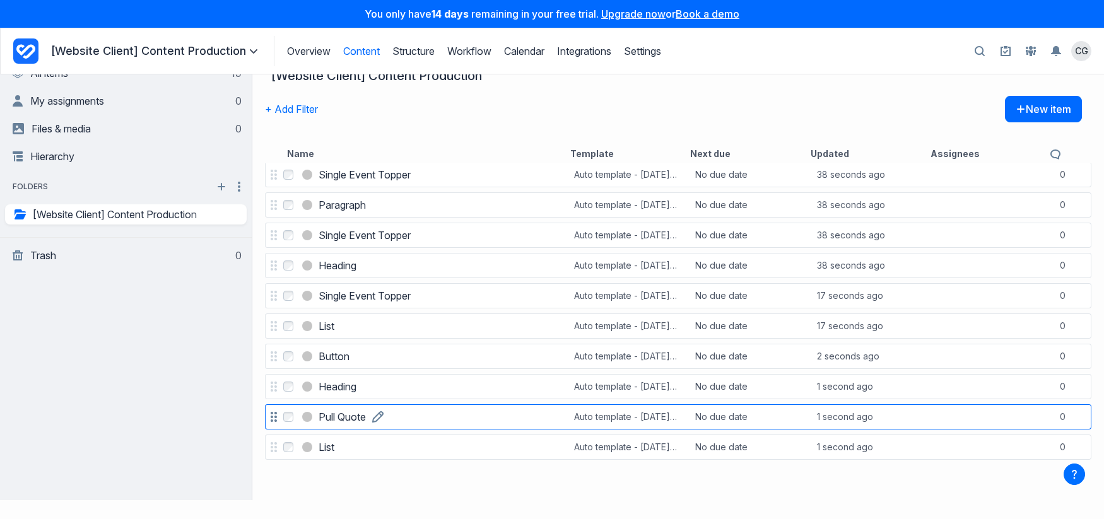
click at [366, 418] on link "Pull Quote" at bounding box center [342, 416] width 47 height 15
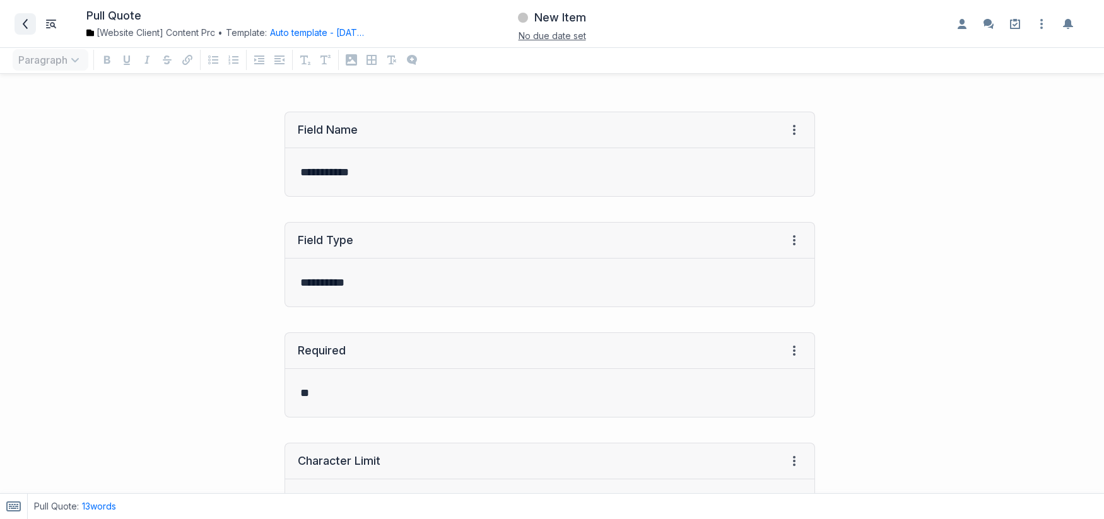
click at [20, 21] on span at bounding box center [25, 24] width 20 height 20
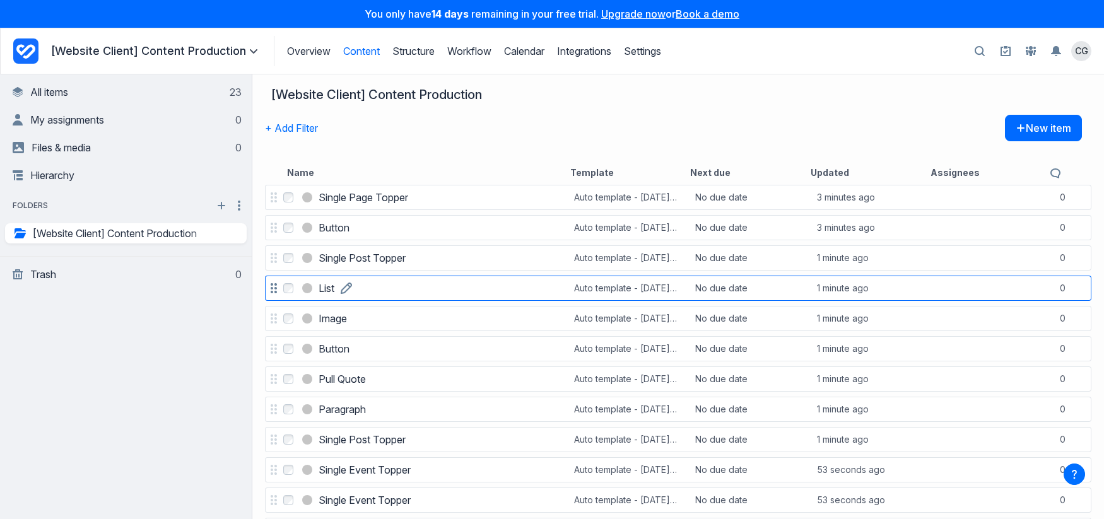
click at [334, 283] on link "List" at bounding box center [327, 288] width 16 height 15
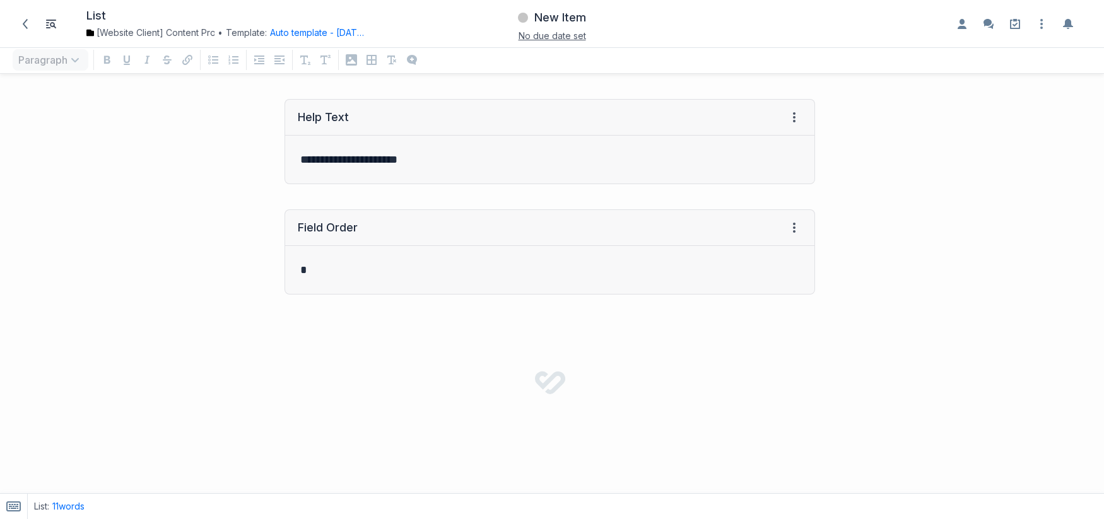
scroll to position [470, 0]
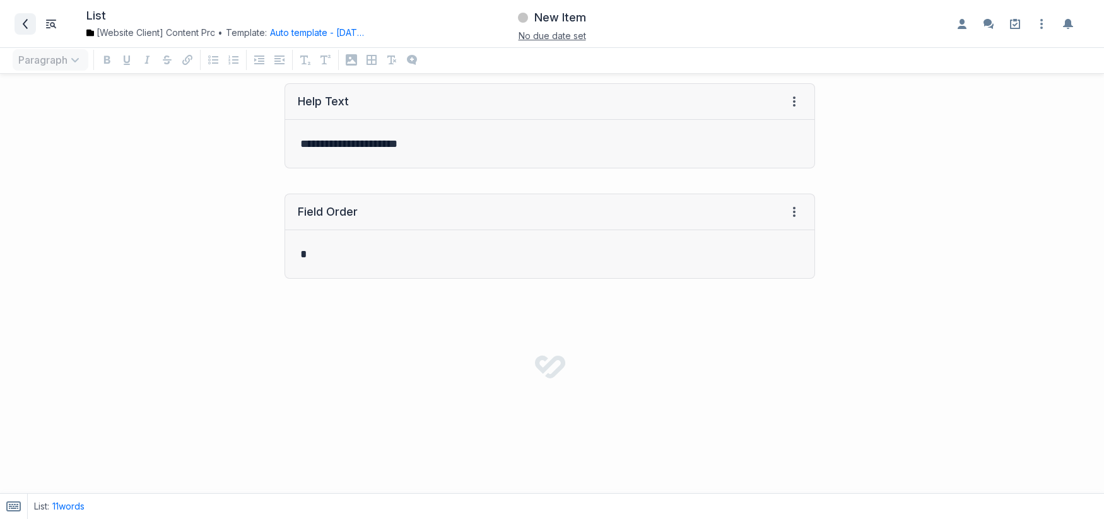
click at [26, 23] on icon at bounding box center [25, 24] width 10 height 10
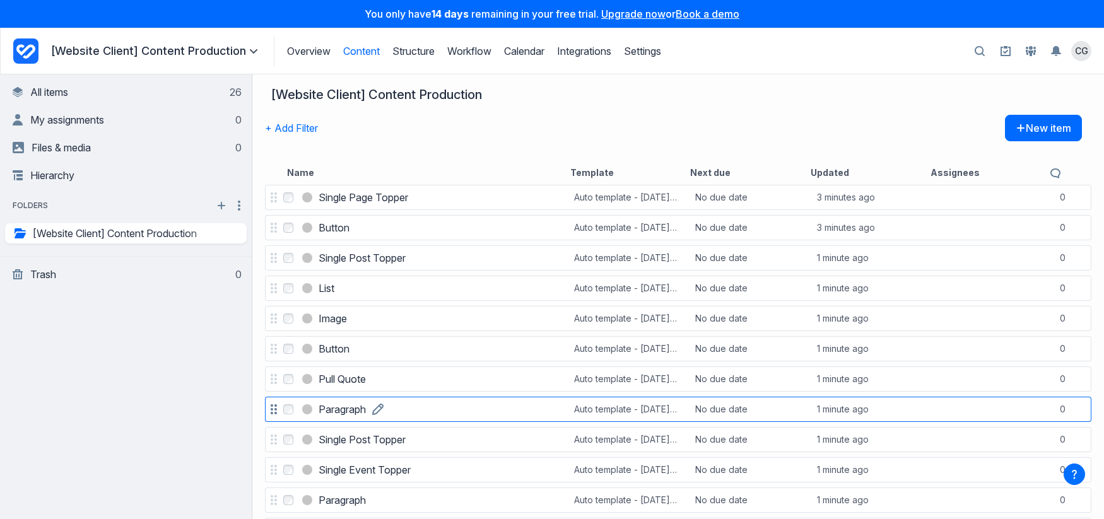
click at [366, 402] on link "Paragraph" at bounding box center [342, 409] width 47 height 15
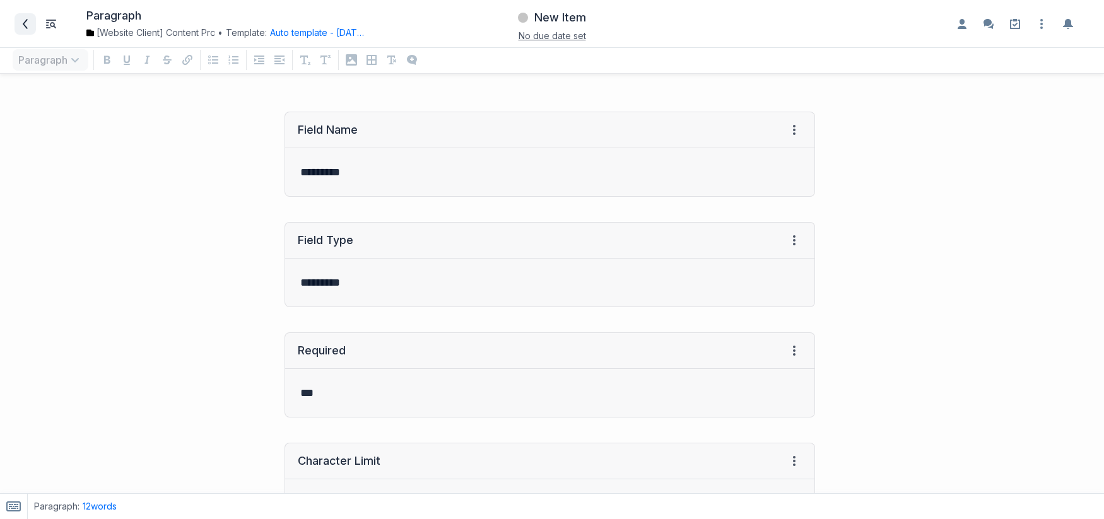
click at [20, 22] on span at bounding box center [25, 24] width 20 height 20
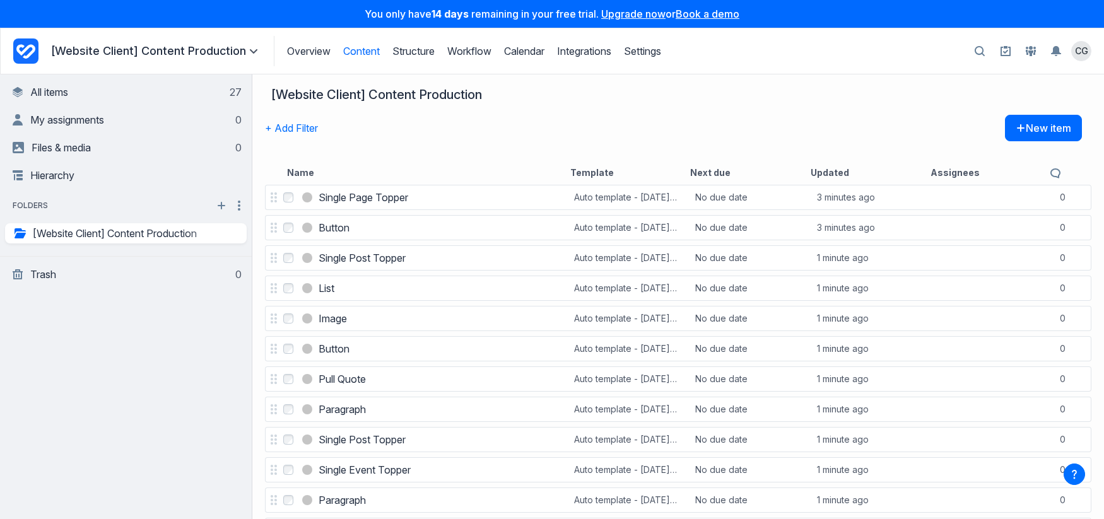
click at [597, 119] on div "+ Add Filter New item" at bounding box center [673, 137] width 817 height 45
click at [570, 102] on nav "[Website Client] Content Production" at bounding box center [673, 94] width 804 height 15
click at [594, 50] on link "Integrations" at bounding box center [584, 51] width 54 height 13
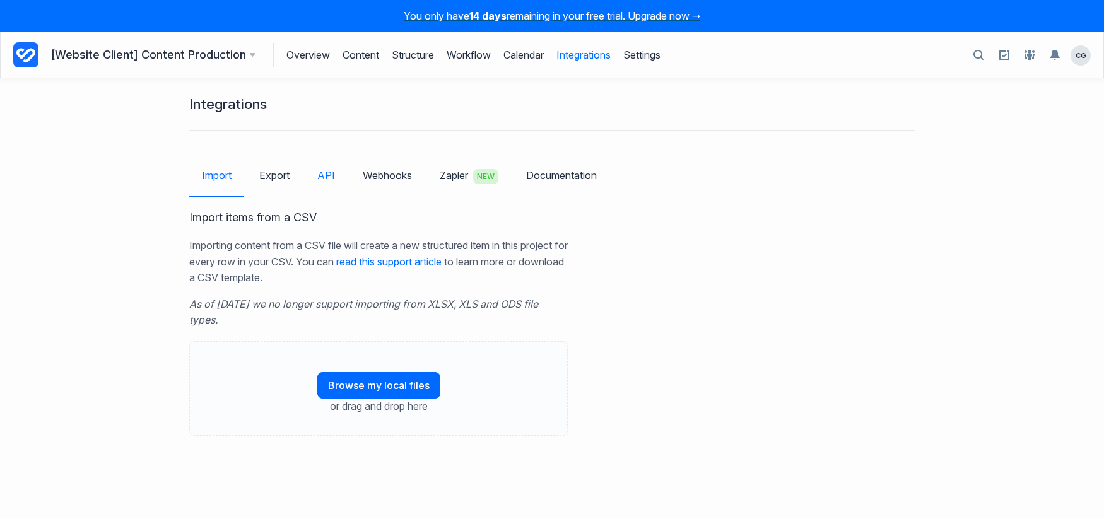
click at [324, 181] on link "API" at bounding box center [326, 175] width 43 height 37
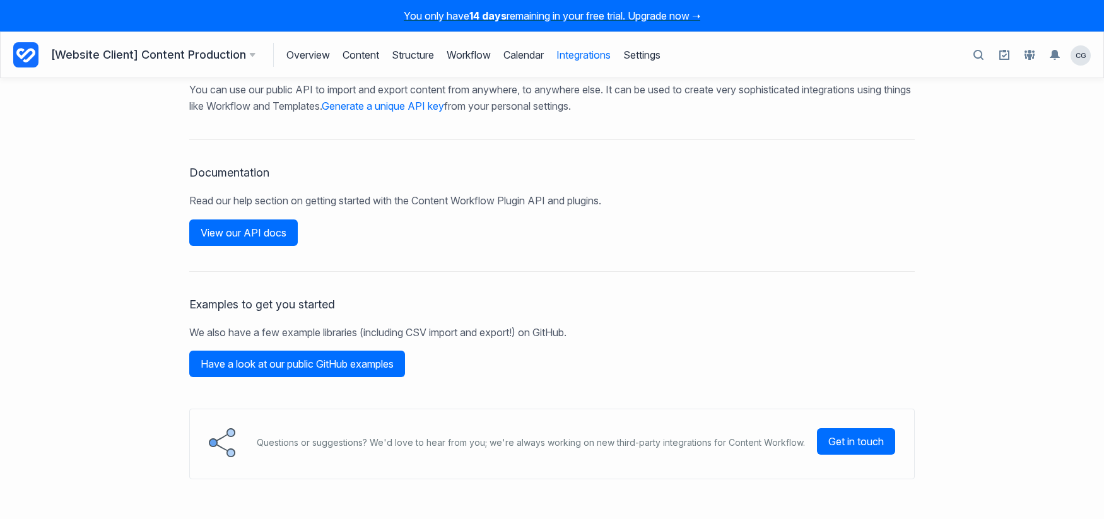
scroll to position [155, 0]
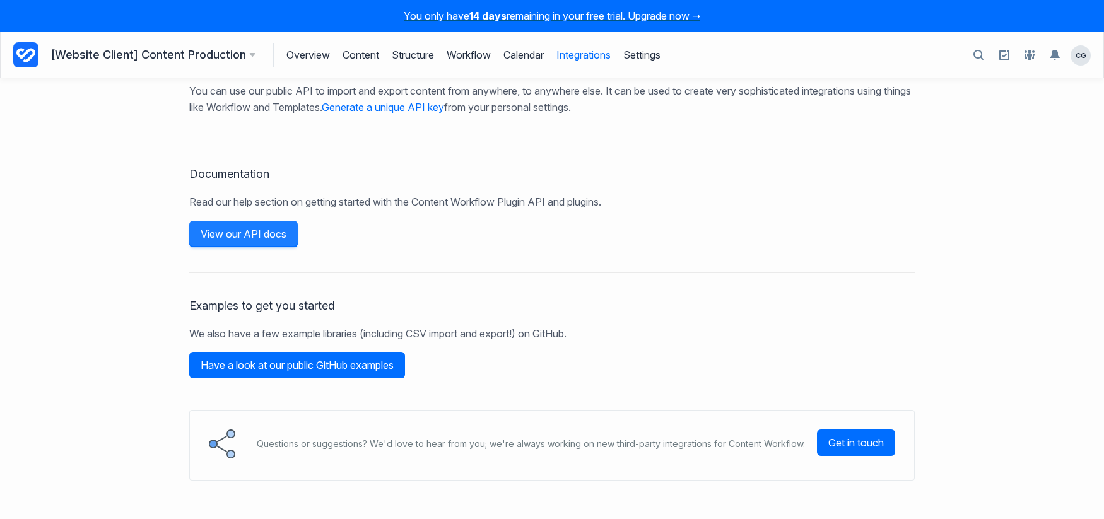
click at [263, 236] on link "View our API docs" at bounding box center [243, 234] width 109 height 26
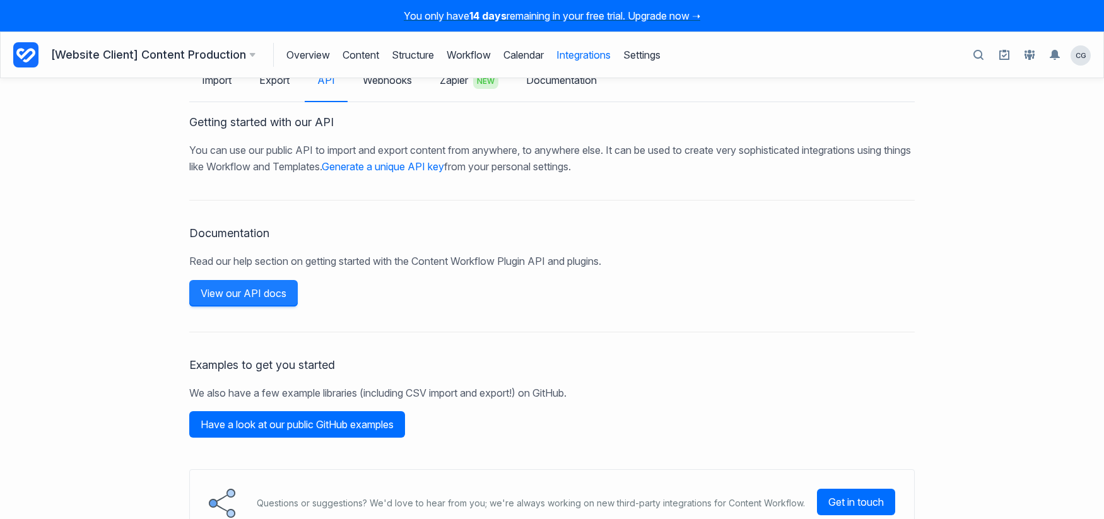
scroll to position [163, 0]
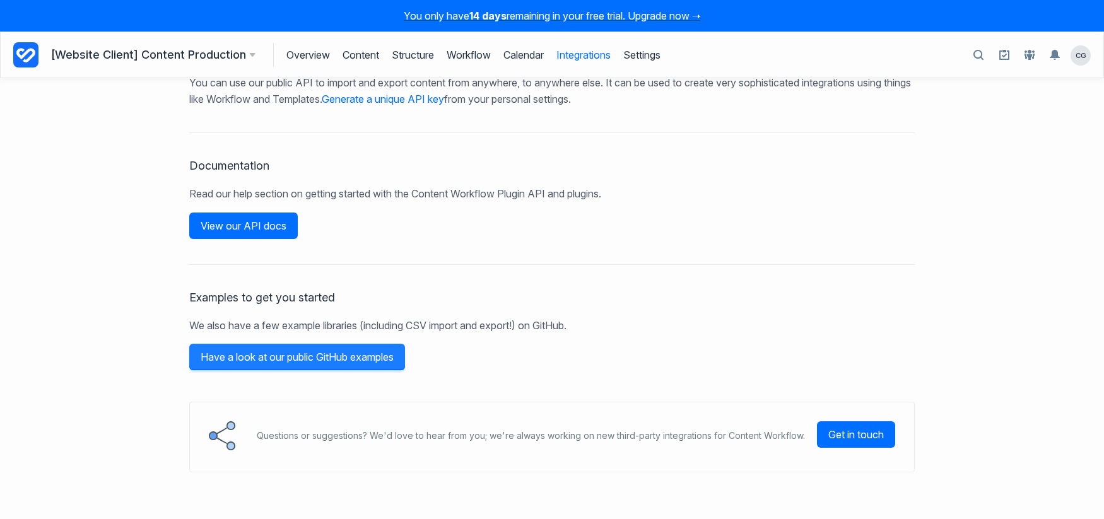
click at [336, 360] on link "Have a look at our public GitHub examples" at bounding box center [297, 357] width 216 height 26
